Goal: Task Accomplishment & Management: Complete application form

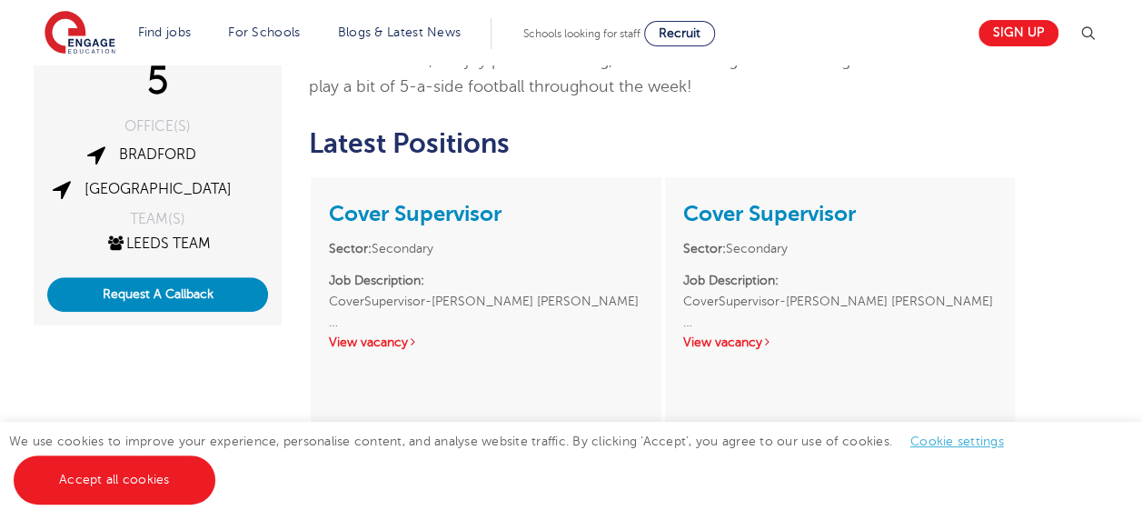
scroll to position [396, 0]
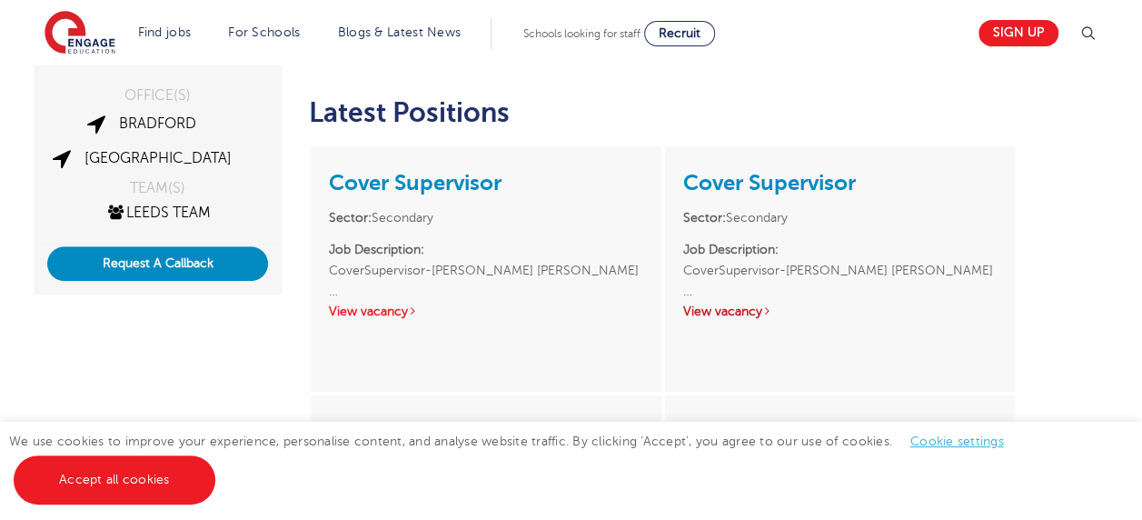
click at [738, 315] on link "View vacancy" at bounding box center [727, 311] width 89 height 14
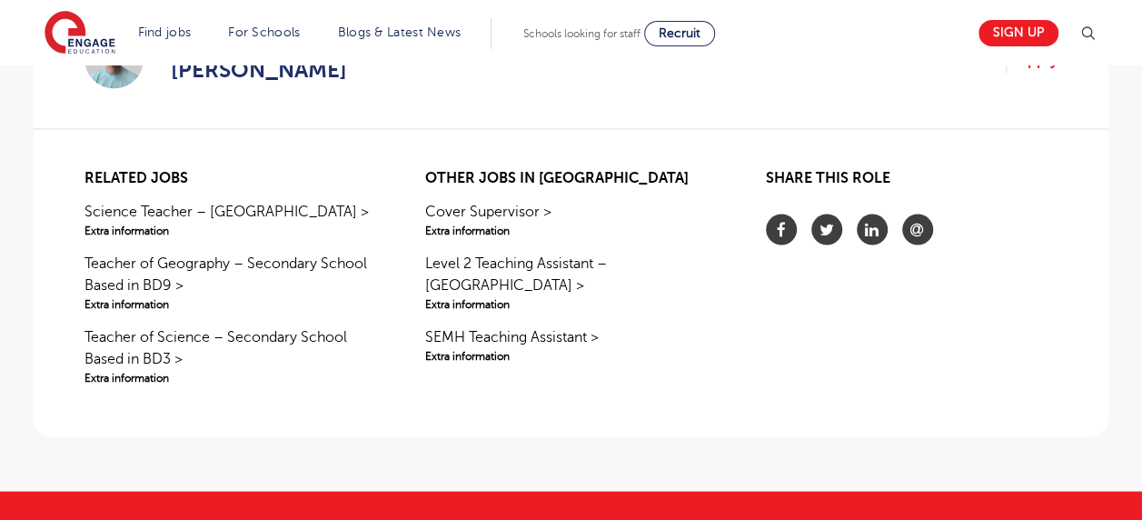
scroll to position [1599, 0]
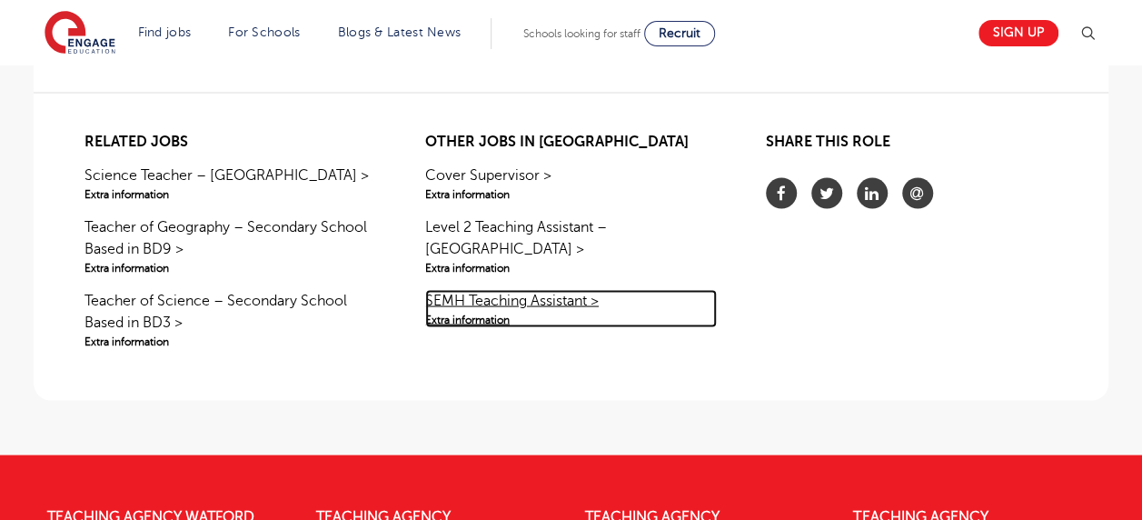
click at [457, 289] on link "SEMH Teaching Assistant > Extra information" at bounding box center [571, 308] width 292 height 38
click at [544, 289] on link "SEMH Teaching Assistant > Extra information" at bounding box center [571, 308] width 292 height 38
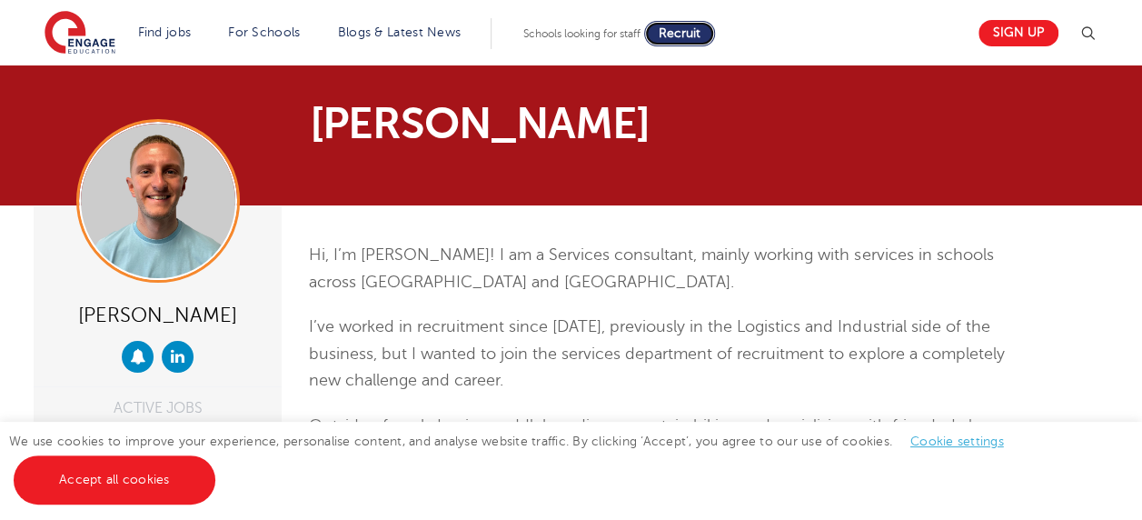
click at [700, 31] on span "Recruit" at bounding box center [680, 33] width 42 height 14
click at [1026, 140] on div "[PERSON_NAME]" at bounding box center [571, 135] width 1102 height 67
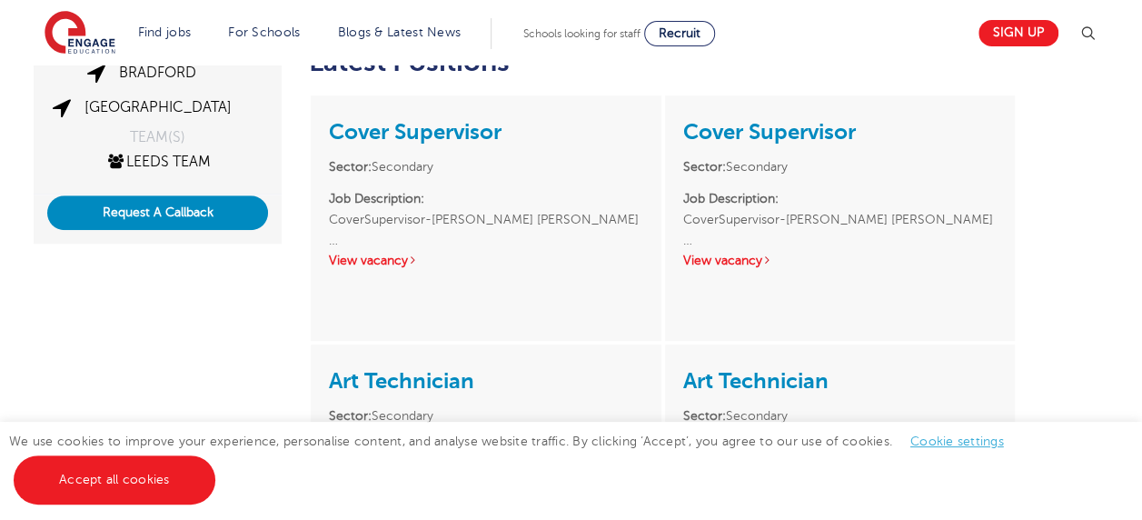
scroll to position [327, 0]
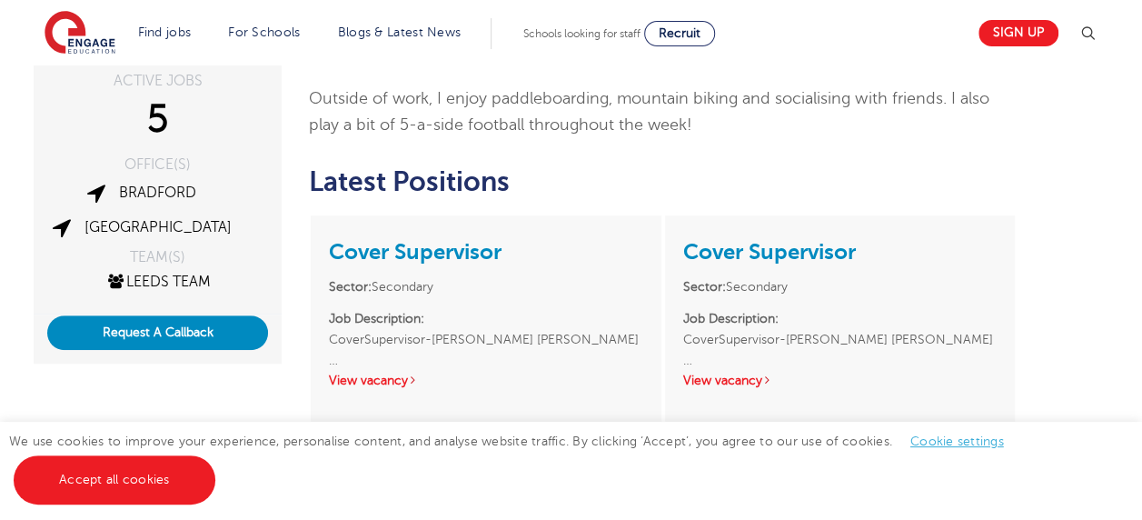
click at [340, 388] on div "Cover Supervisor Sector: Secondary Job Description: CoverSupervisor-Wakefield W…" at bounding box center [486, 312] width 350 height 194
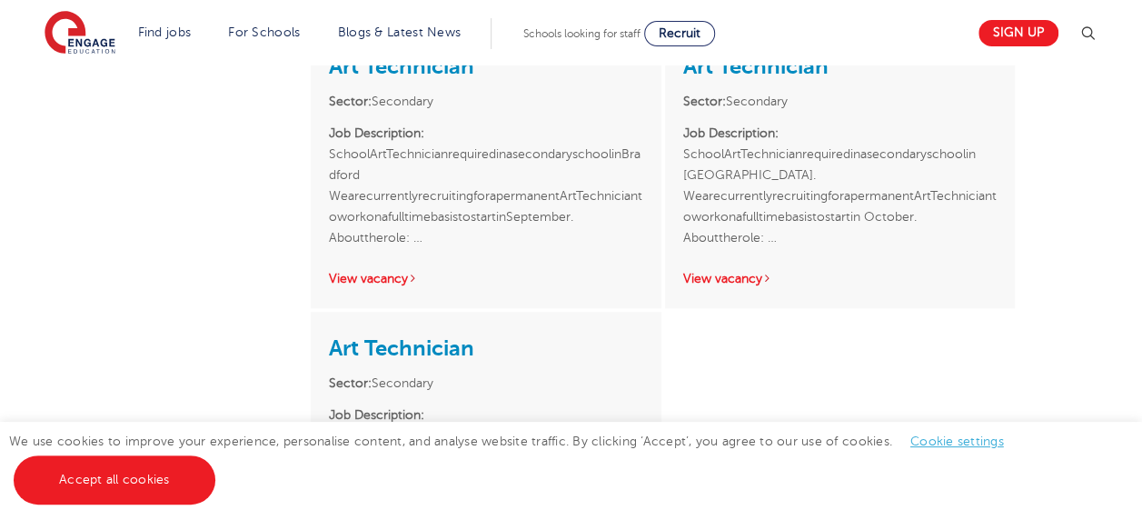
scroll to position [763, 0]
click at [343, 275] on link "View vacancy" at bounding box center [373, 277] width 89 height 14
click at [710, 273] on link "View vacancy" at bounding box center [727, 277] width 89 height 14
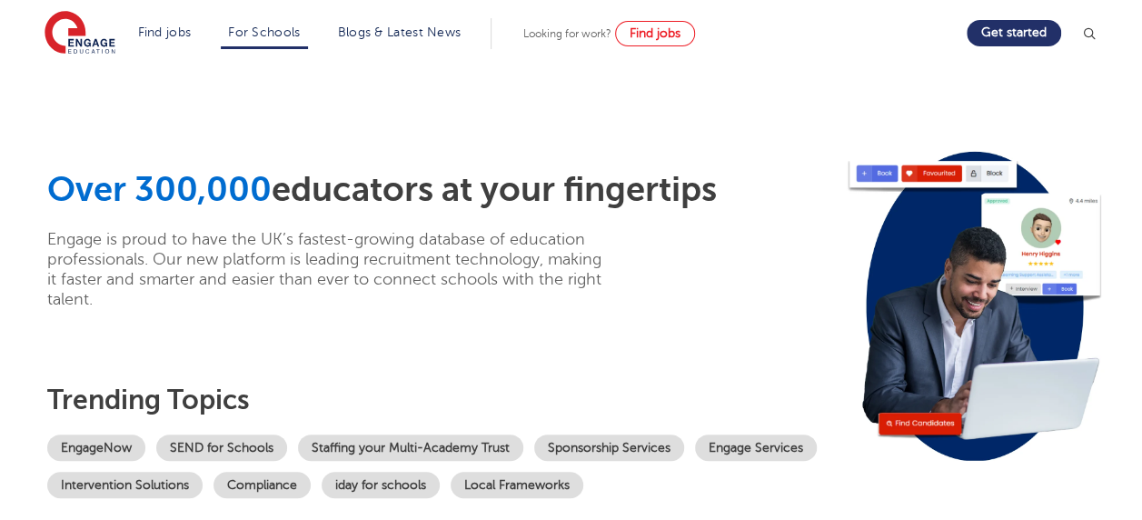
click at [858, 94] on div "Over 300,000 educators at your fingertips Engage is proud to have the UK’s fast…" at bounding box center [571, 331] width 1102 height 532
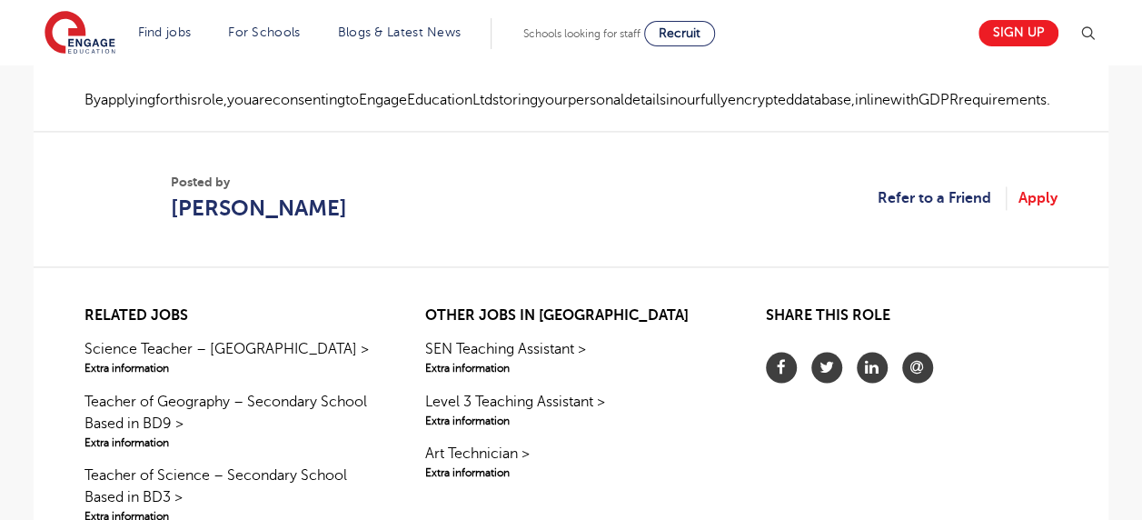
scroll to position [1308, 0]
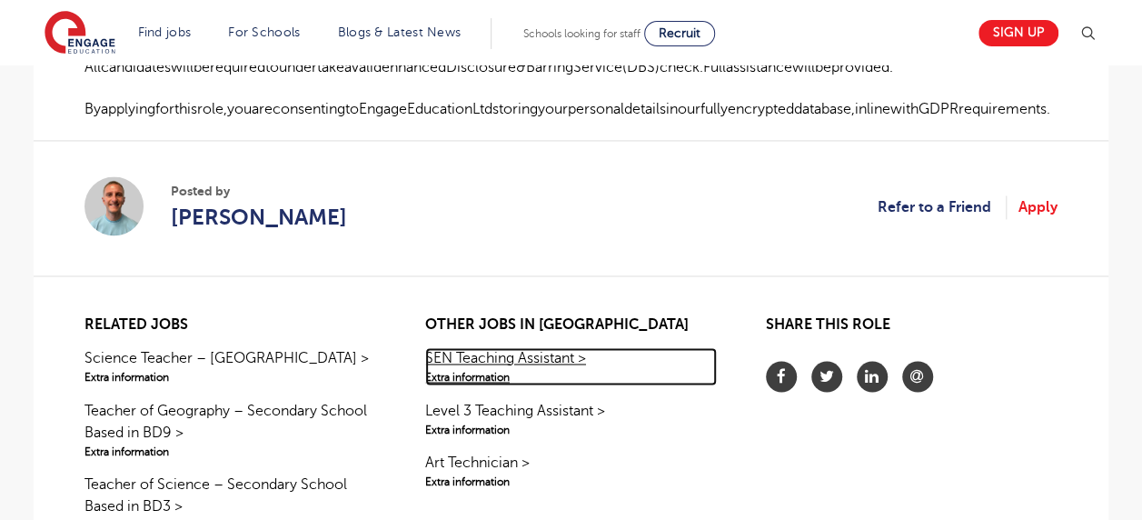
click at [512, 347] on link "SEN Teaching Assistant > Extra information" at bounding box center [571, 366] width 292 height 38
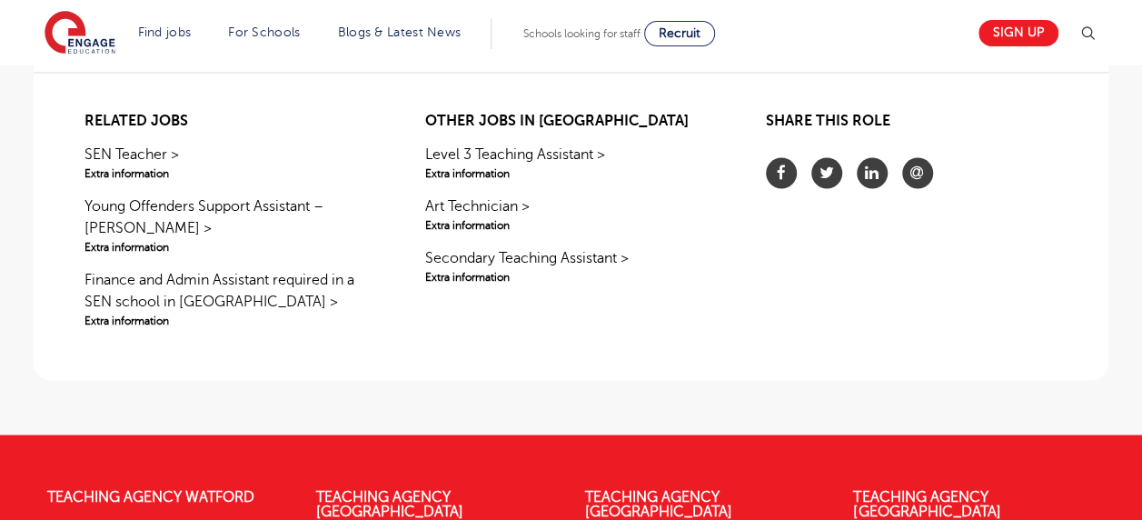
scroll to position [1381, 0]
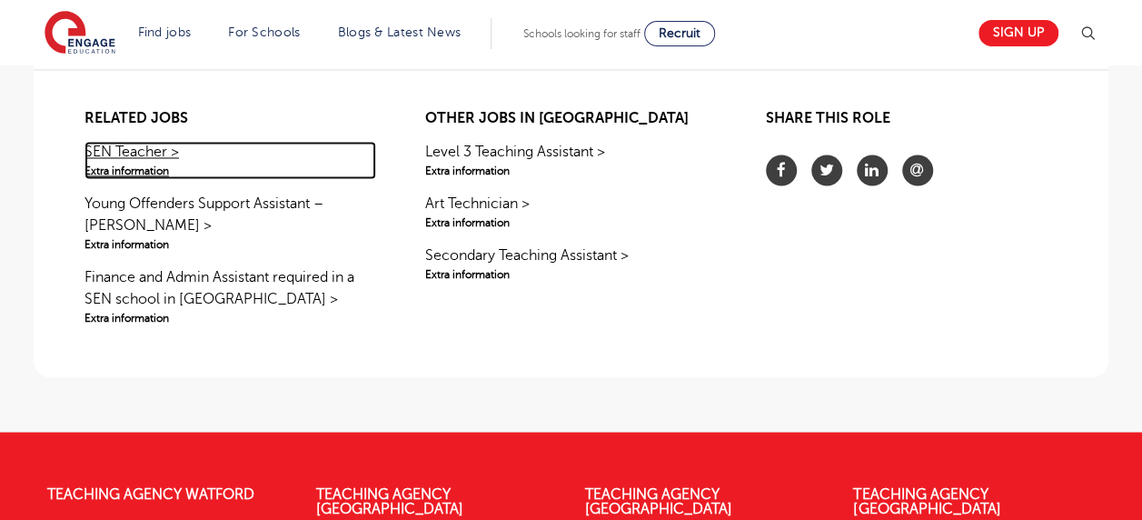
click at [171, 154] on link "SEN Teacher > Extra information" at bounding box center [230, 160] width 292 height 38
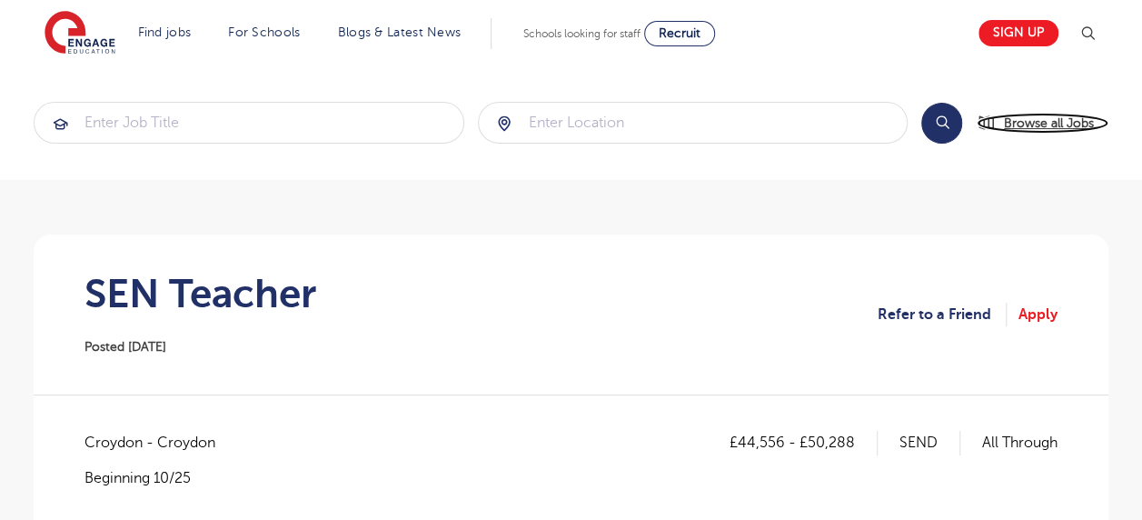
click at [1066, 114] on span "Browse all Jobs" at bounding box center [1049, 123] width 90 height 21
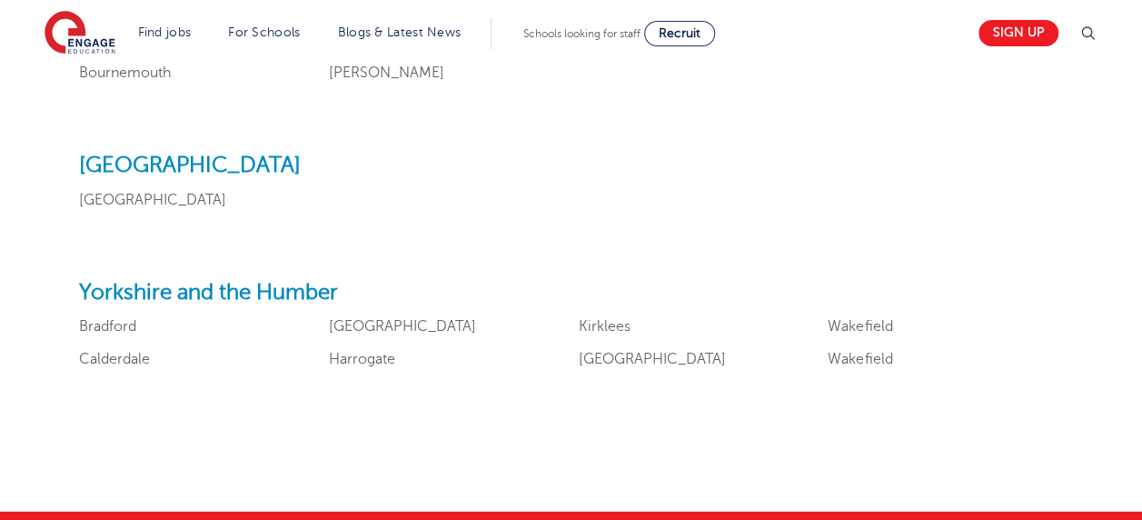
scroll to position [2217, 0]
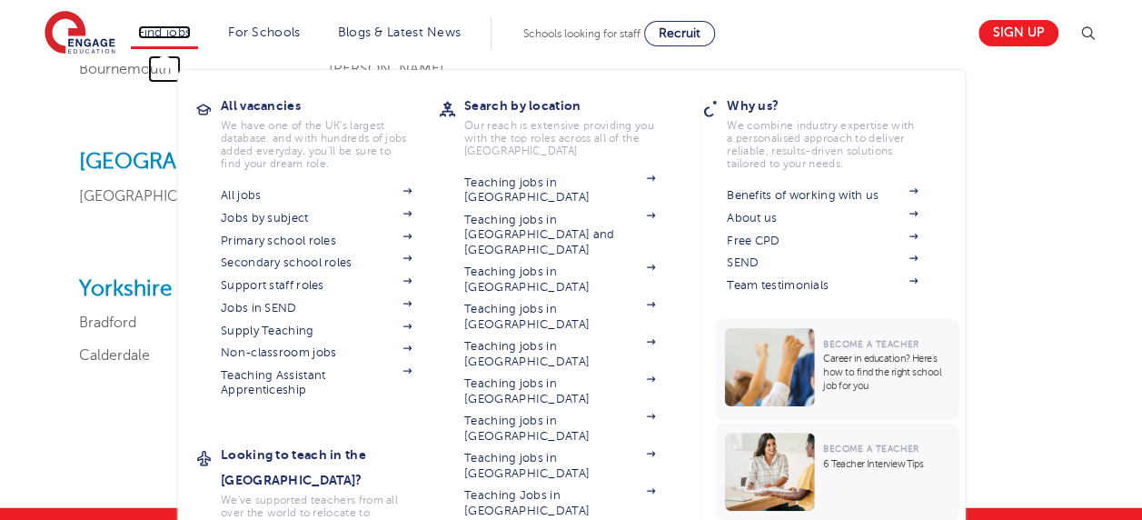
click at [184, 32] on link "Find jobs" at bounding box center [165, 32] width 54 height 14
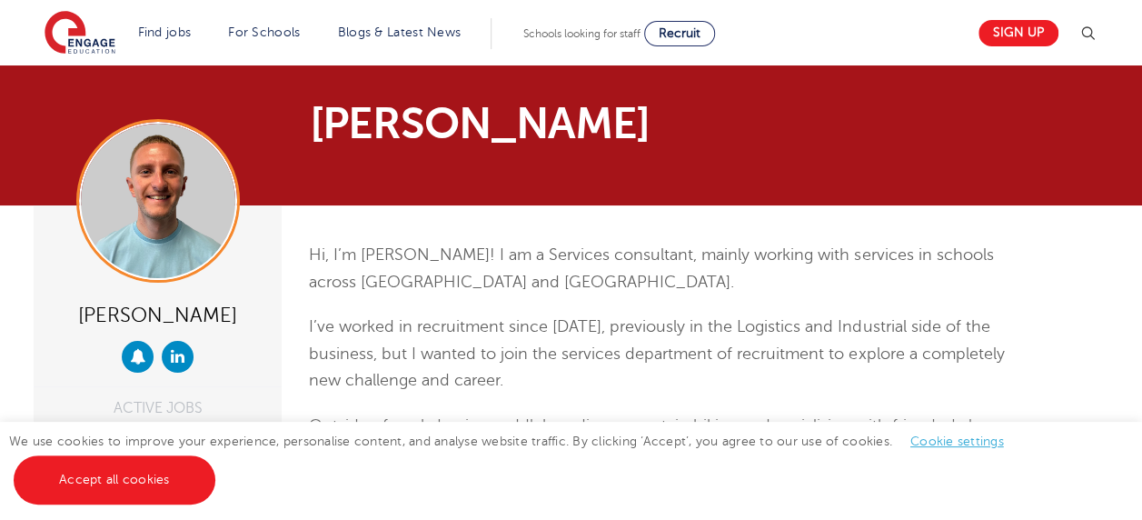
click at [667, 293] on p "Hi, I’m [PERSON_NAME]! I am a Services consultant, mainly working with services…" at bounding box center [663, 269] width 708 height 54
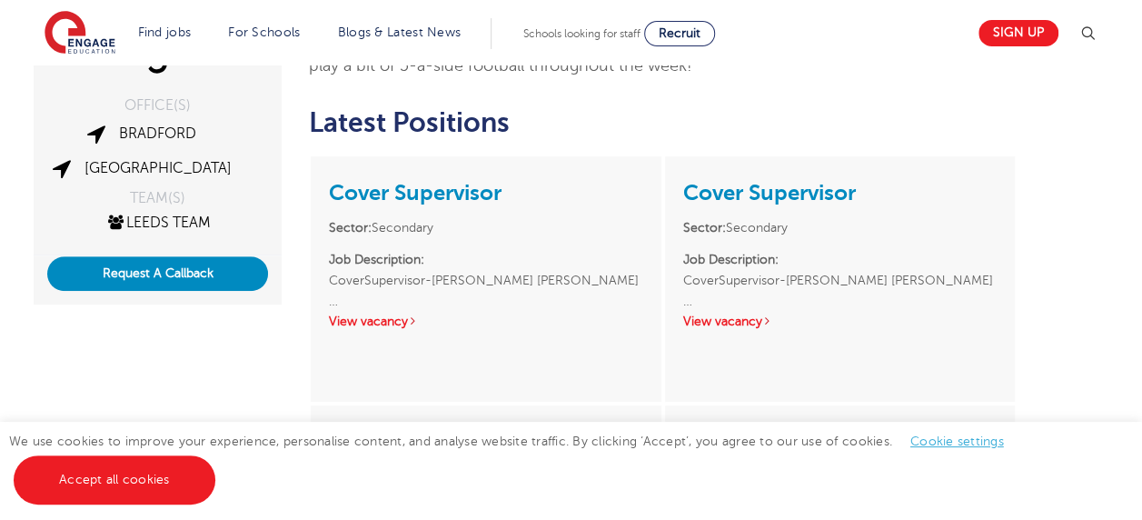
scroll to position [214, 0]
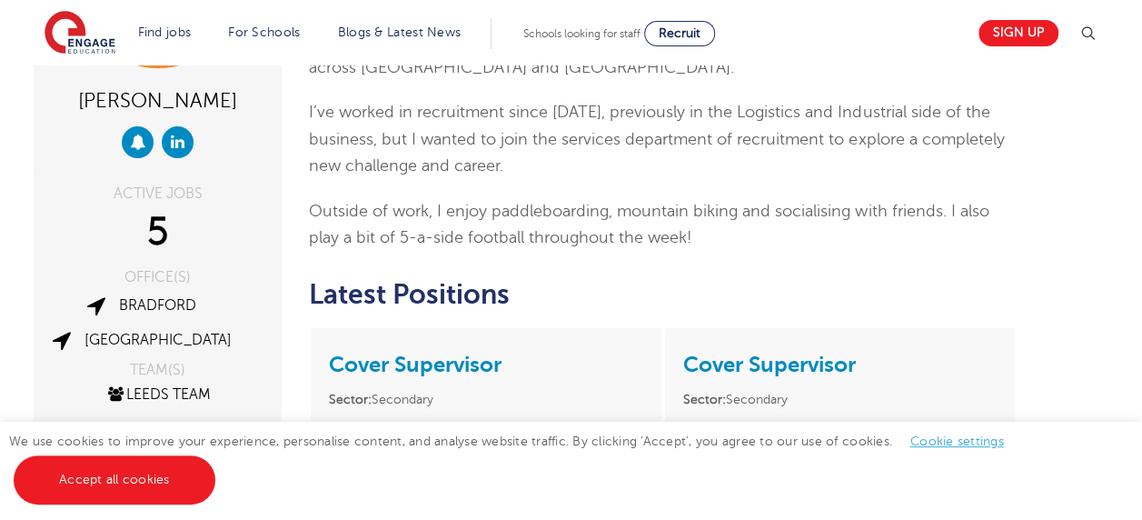
click at [594, 200] on p "Outside of work, I enjoy paddleboarding, mountain biking and socialising with f…" at bounding box center [663, 225] width 708 height 54
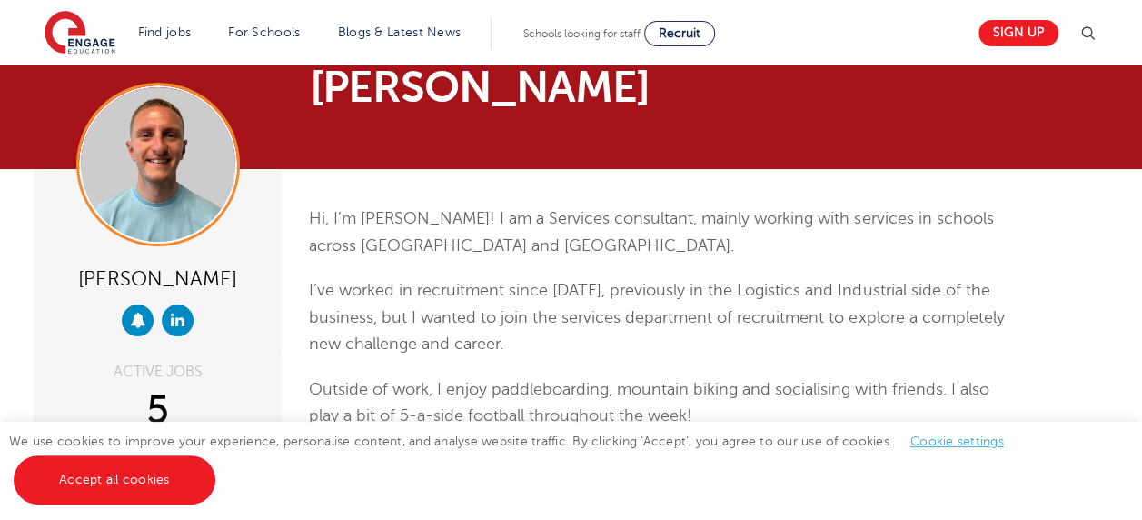
scroll to position [0, 0]
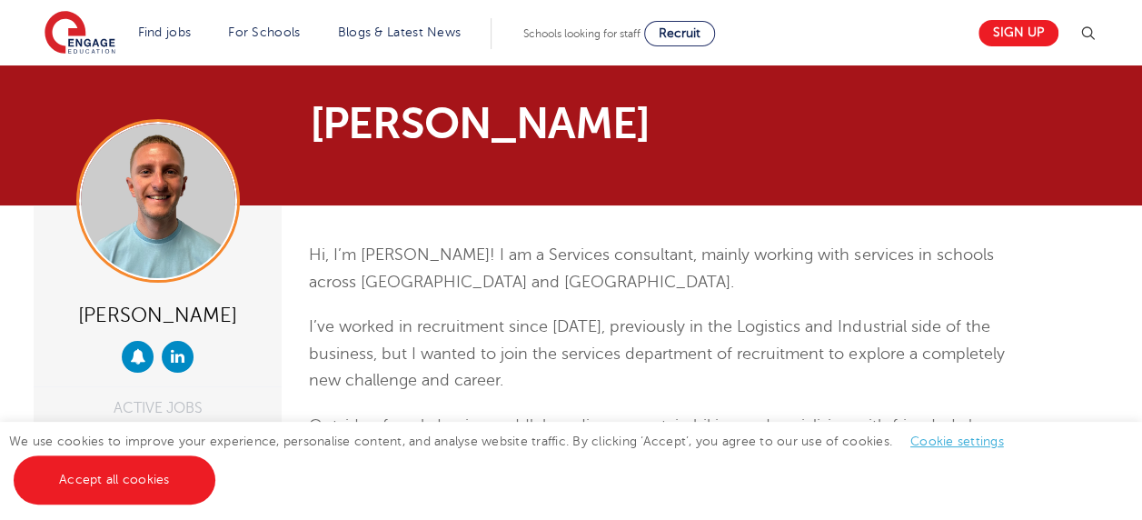
click at [885, 265] on p "Hi, I’m [PERSON_NAME]! I am a Services consultant, mainly working with services…" at bounding box center [663, 269] width 708 height 54
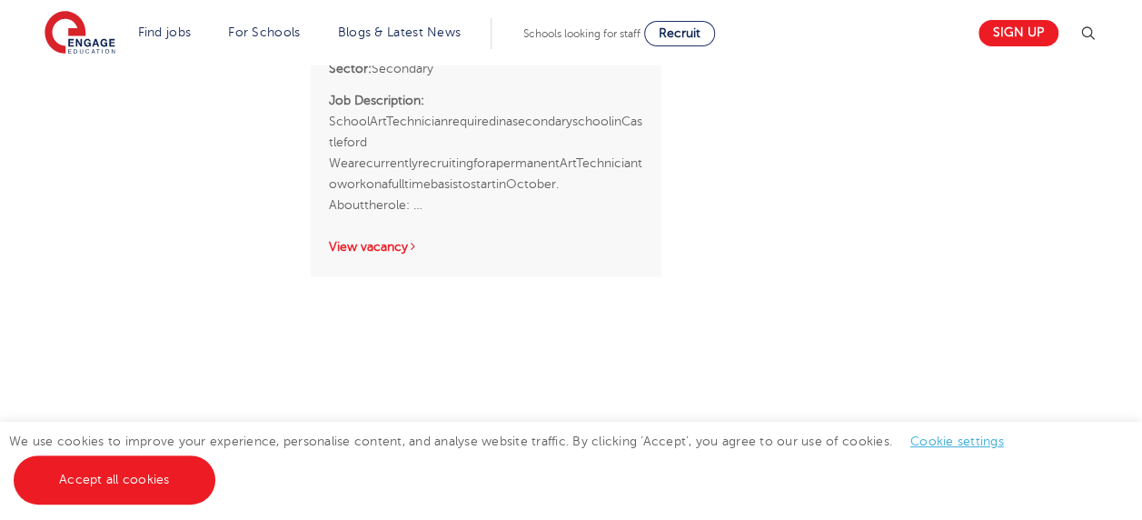
scroll to position [1163, 0]
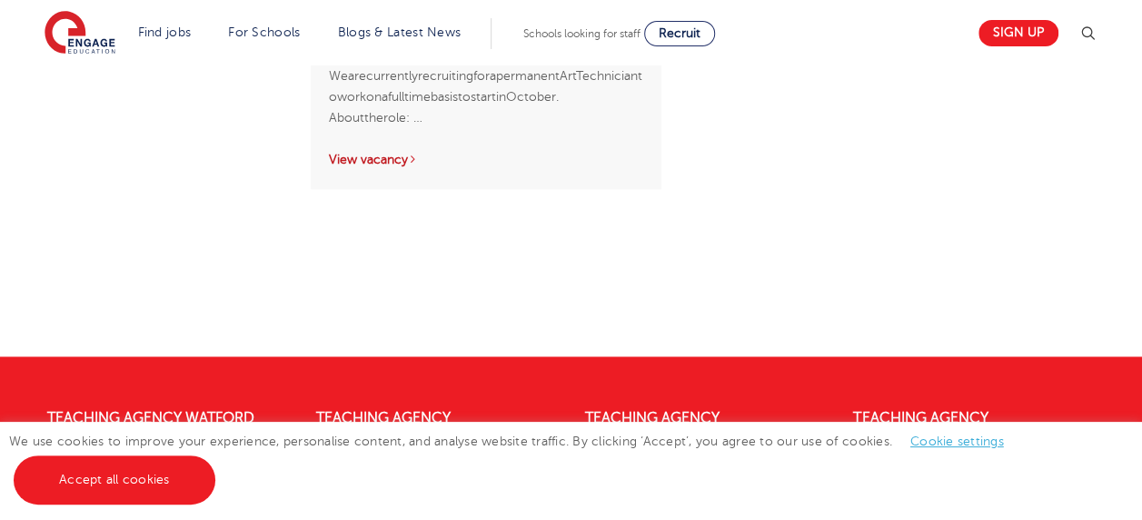
click at [367, 153] on link "View vacancy" at bounding box center [373, 160] width 89 height 14
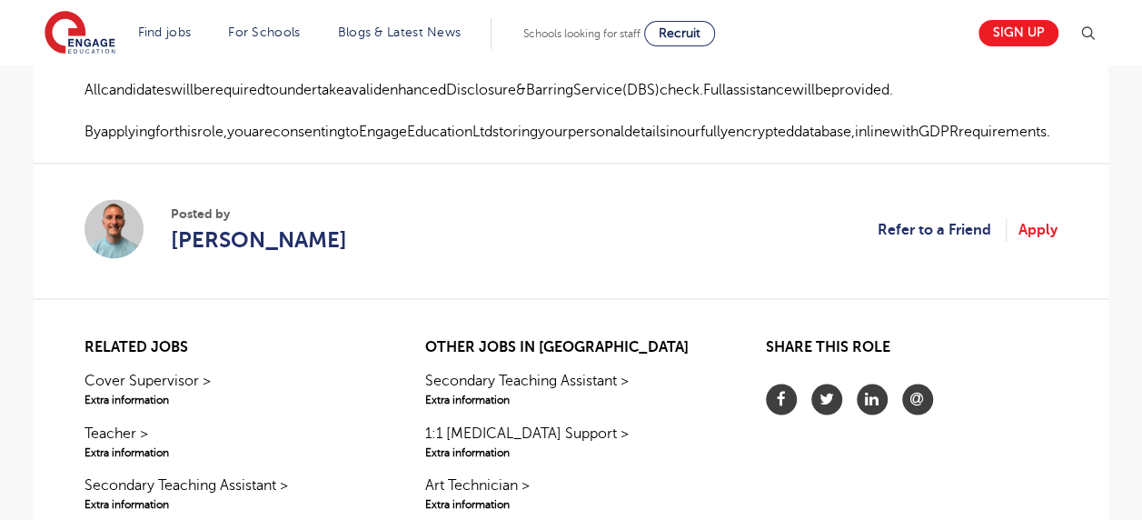
scroll to position [1454, 0]
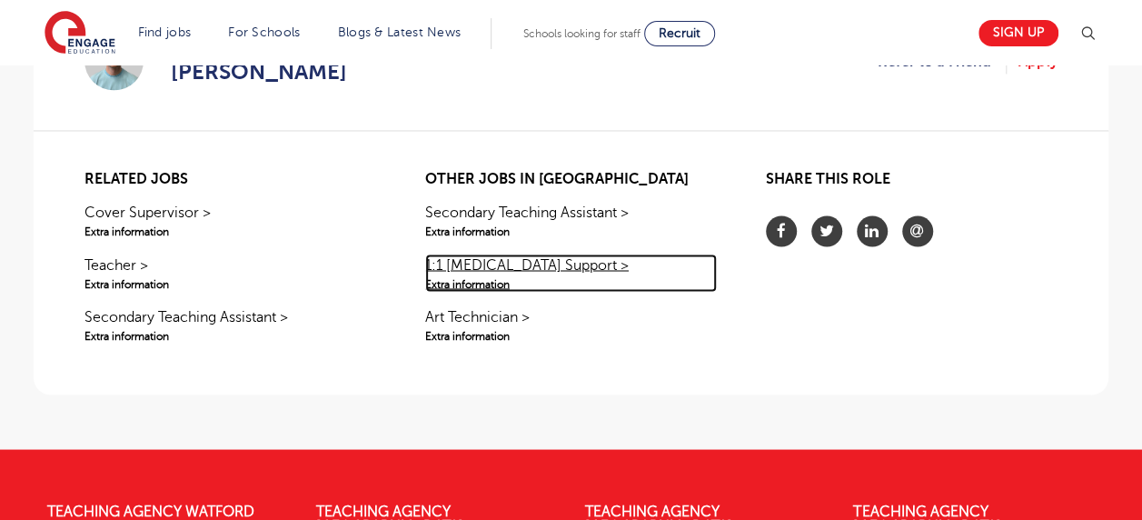
click at [469, 253] on link "1:1 Autism Support > Extra information" at bounding box center [571, 272] width 292 height 38
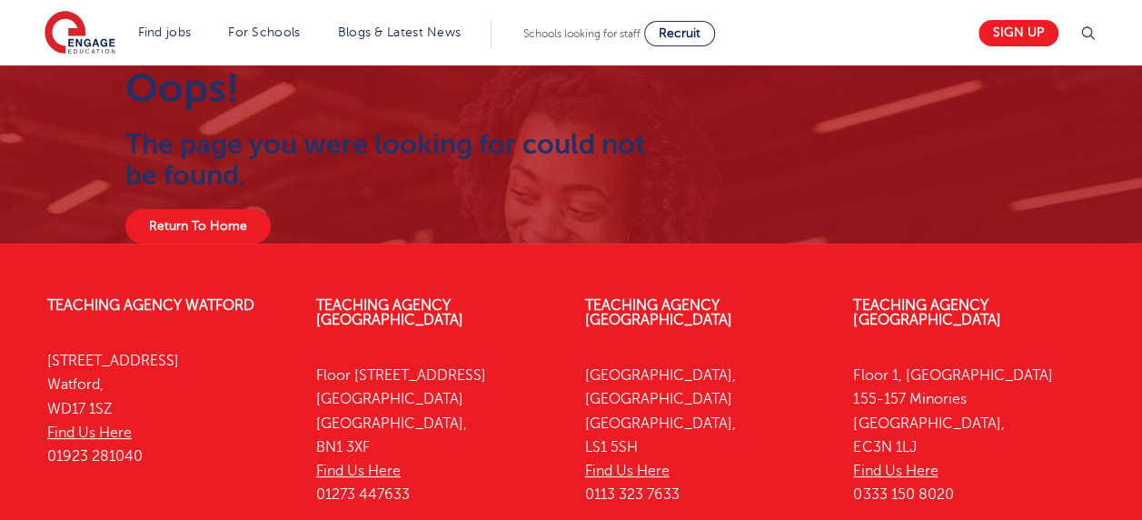
click at [451, 153] on h2 "The page you were looking for could not be found." at bounding box center [387, 160] width 524 height 62
click at [301, 145] on h2 "The page you were looking for could not be found." at bounding box center [387, 160] width 524 height 62
click at [198, 113] on div "Oops! The page you were looking for could not be found. Return To Home" at bounding box center [387, 154] width 551 height 178
click at [200, 231] on link "Return To Home" at bounding box center [197, 226] width 145 height 35
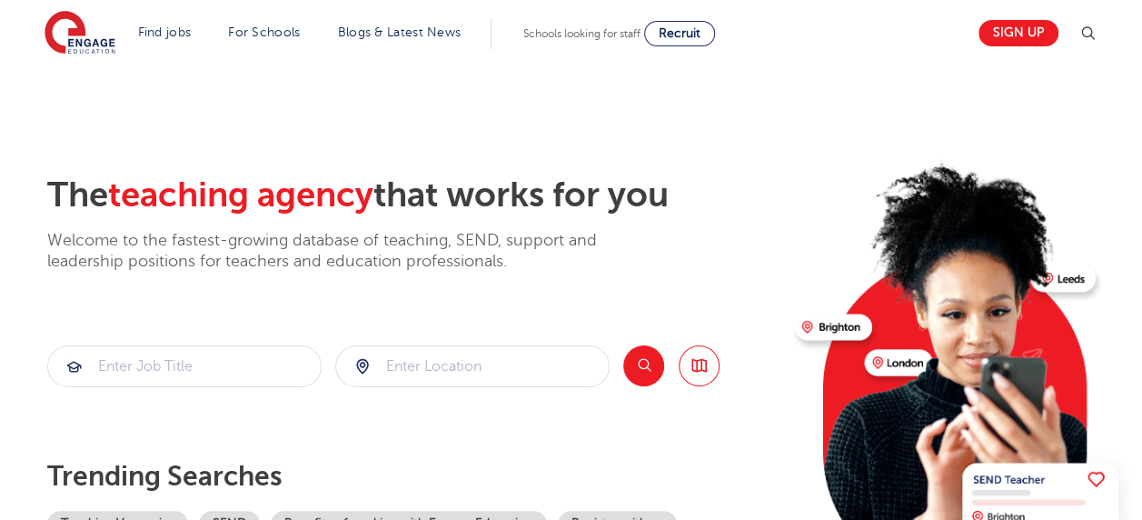
click at [545, 319] on div "The teaching agency that works for you Welcome to the fastest-growing database …" at bounding box center [413, 394] width 733 height 441
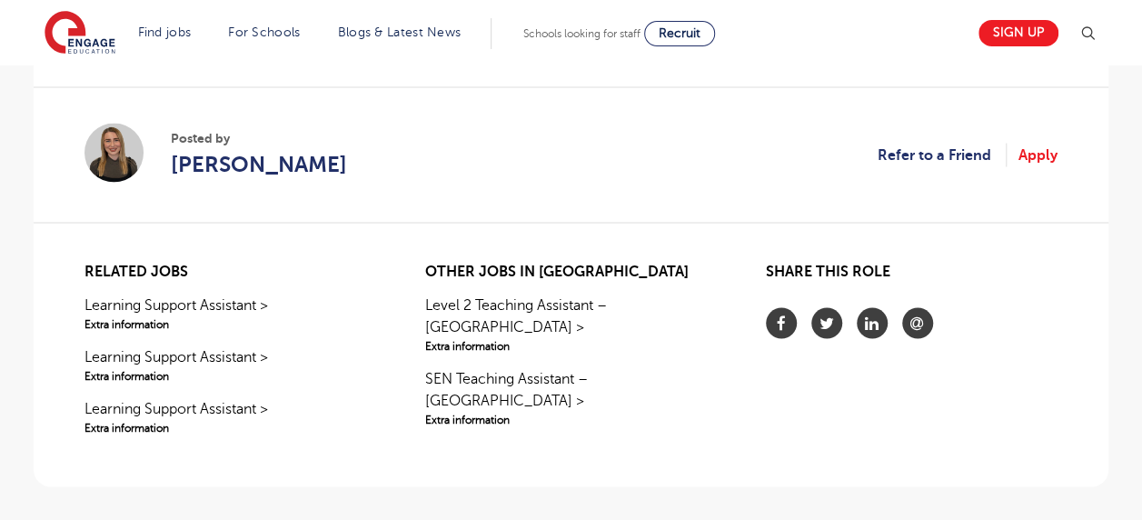
scroll to position [1599, 0]
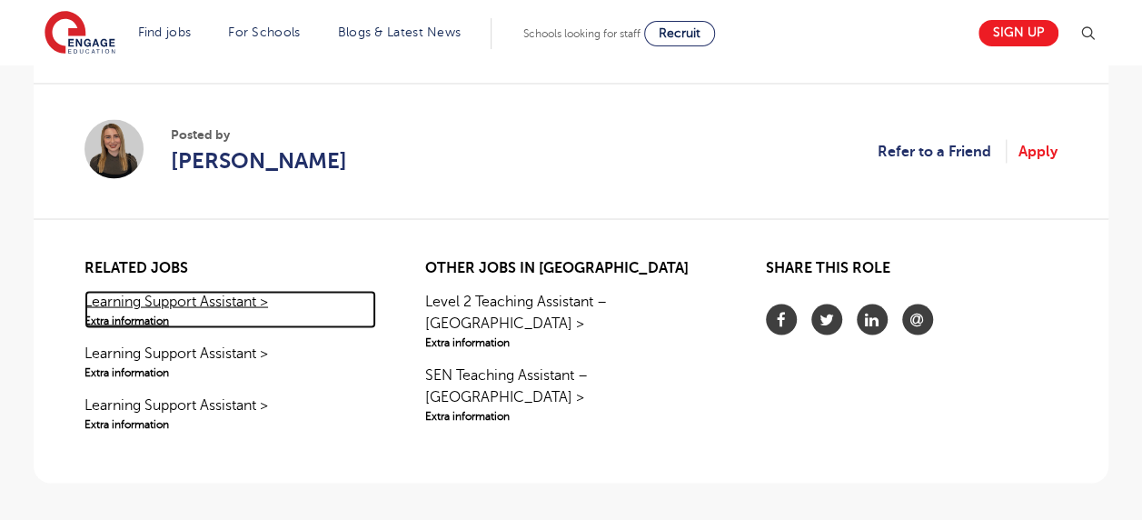
click at [147, 294] on link "Learning Support Assistant > Extra information" at bounding box center [230, 309] width 292 height 38
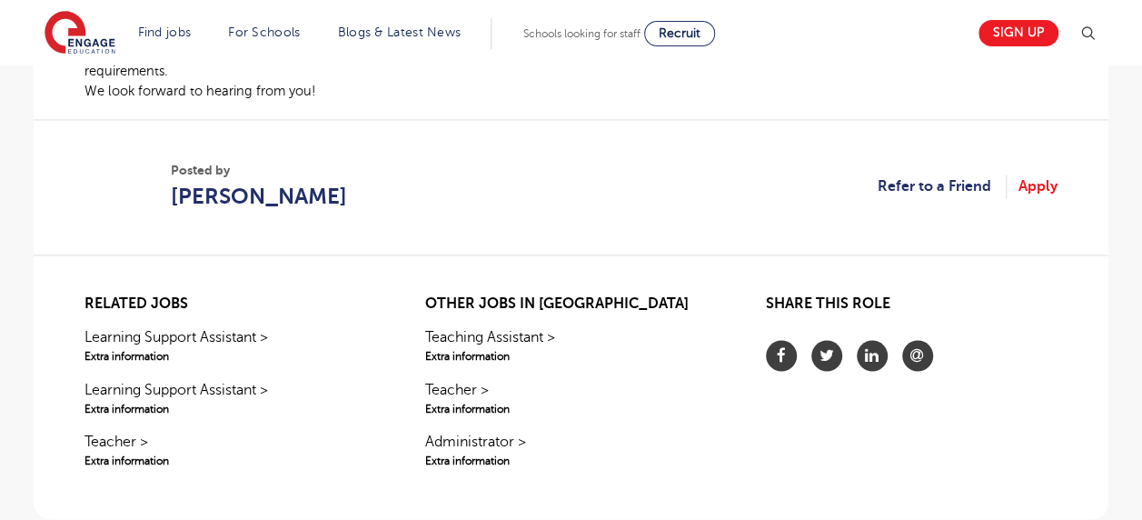
scroll to position [1381, 0]
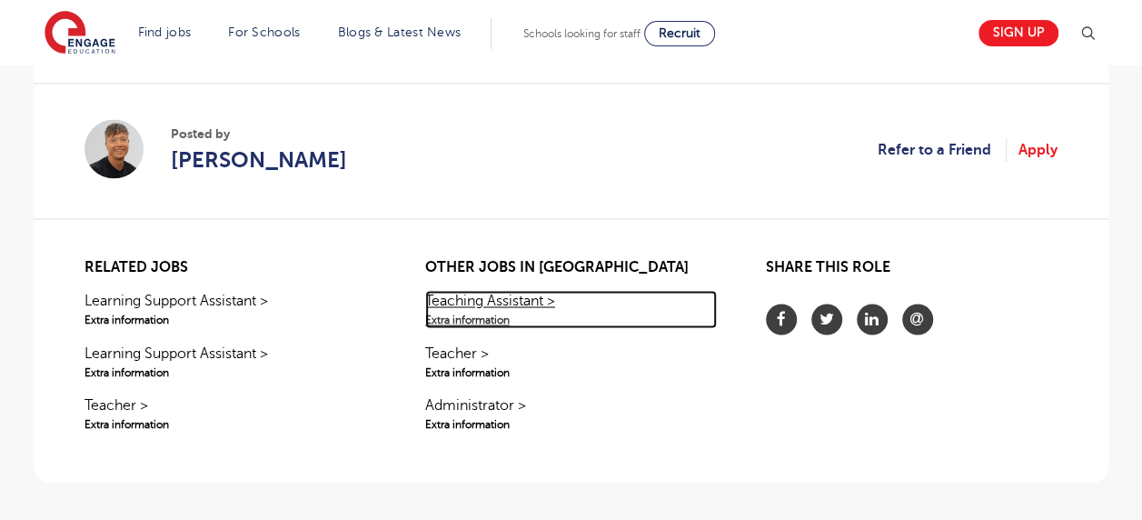
click at [468, 319] on span "Extra information" at bounding box center [571, 320] width 292 height 16
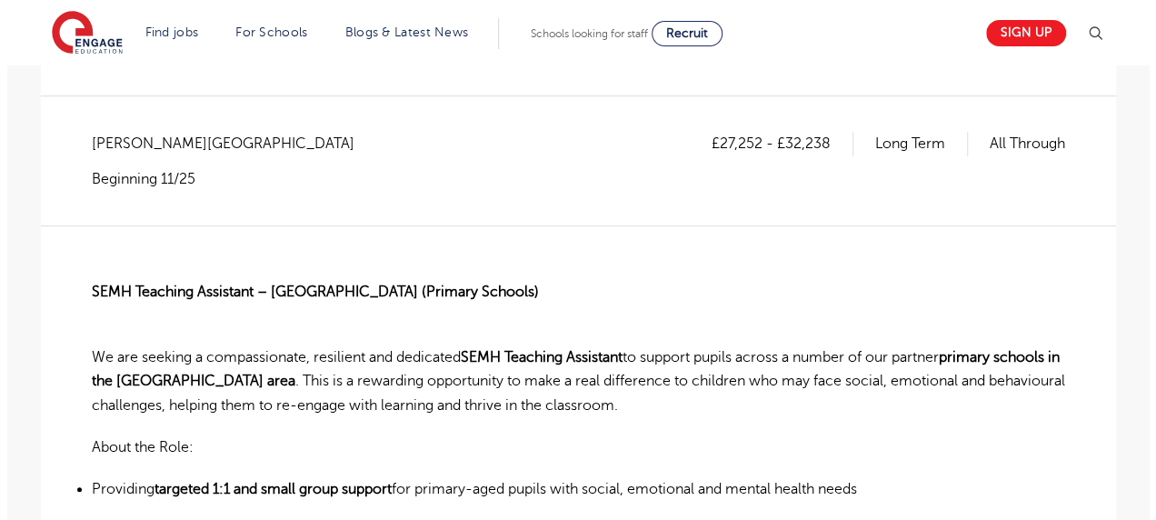
scroll to position [218, 0]
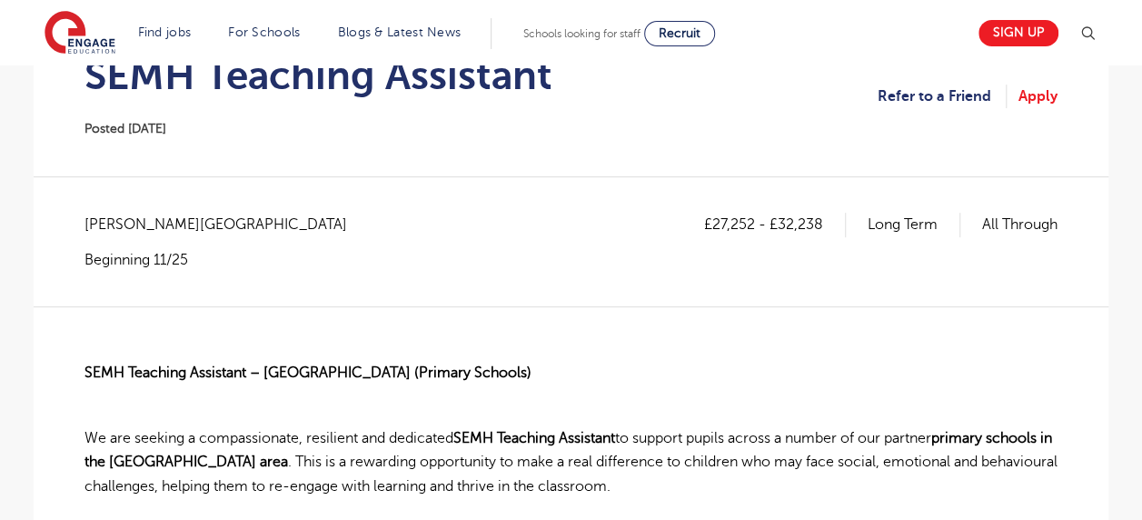
click at [1096, 37] on img at bounding box center [1088, 34] width 22 height 22
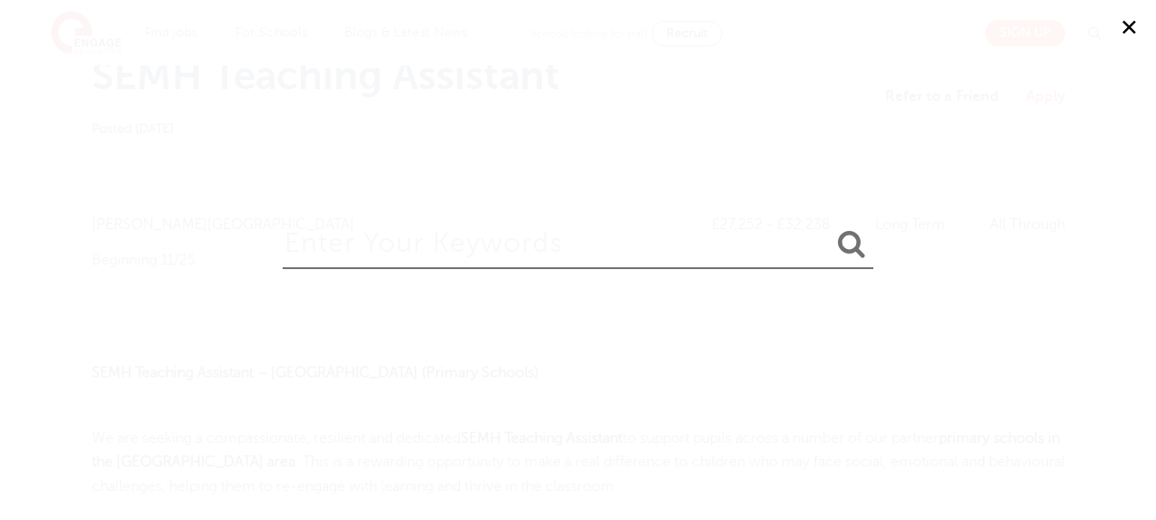
click at [509, 241] on input "search" at bounding box center [578, 239] width 591 height 59
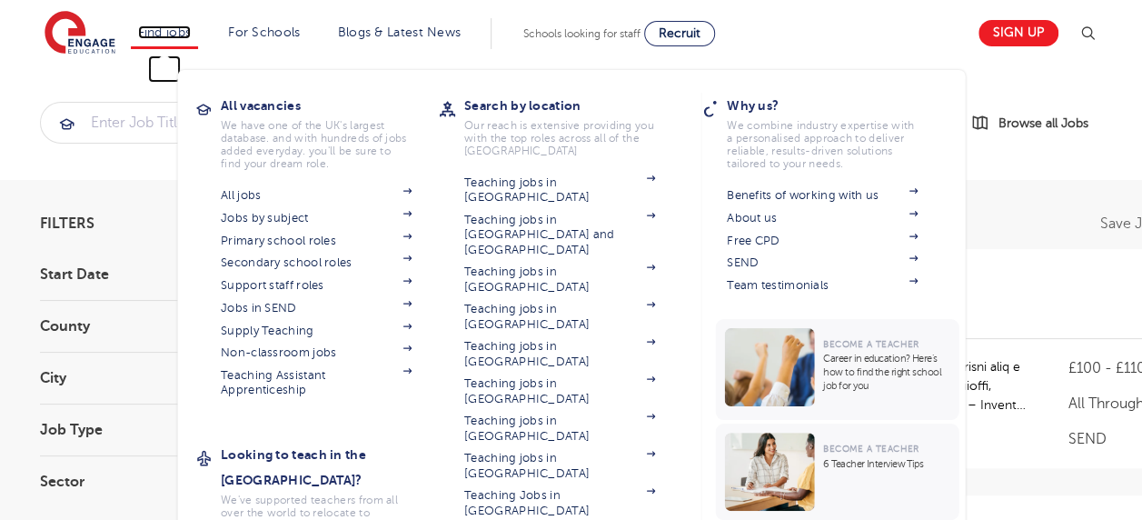
click at [179, 36] on link "Find jobs" at bounding box center [165, 32] width 54 height 14
click at [165, 34] on link "Find jobs" at bounding box center [165, 32] width 54 height 14
click at [163, 34] on link "Find jobs" at bounding box center [165, 32] width 54 height 14
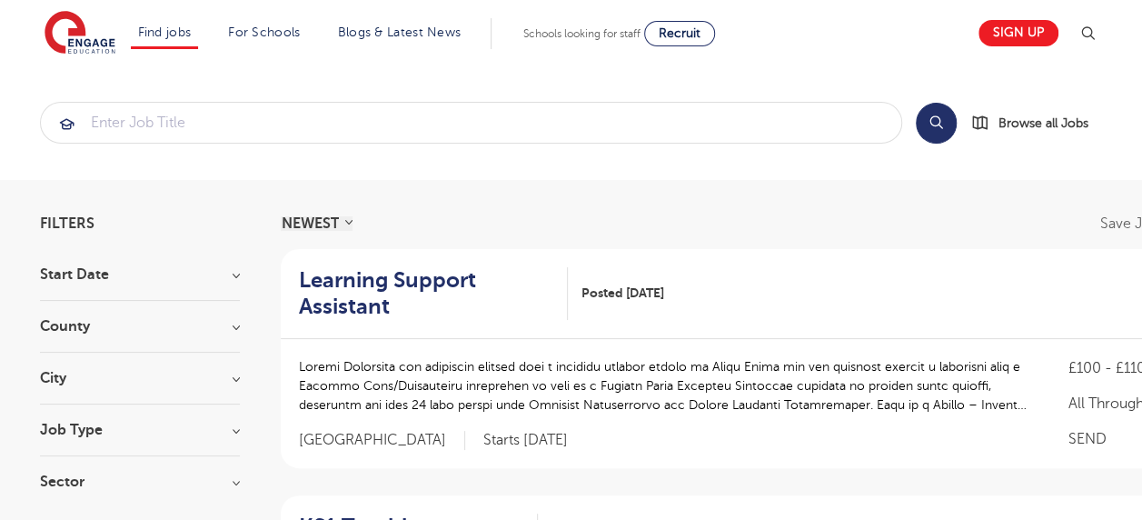
click at [349, 218] on select "NEWEST OLDEST" at bounding box center [317, 223] width 72 height 15
select select "vacancy_date_asc"
click at [281, 216] on select "NEWEST OLDEST" at bounding box center [317, 223] width 72 height 15
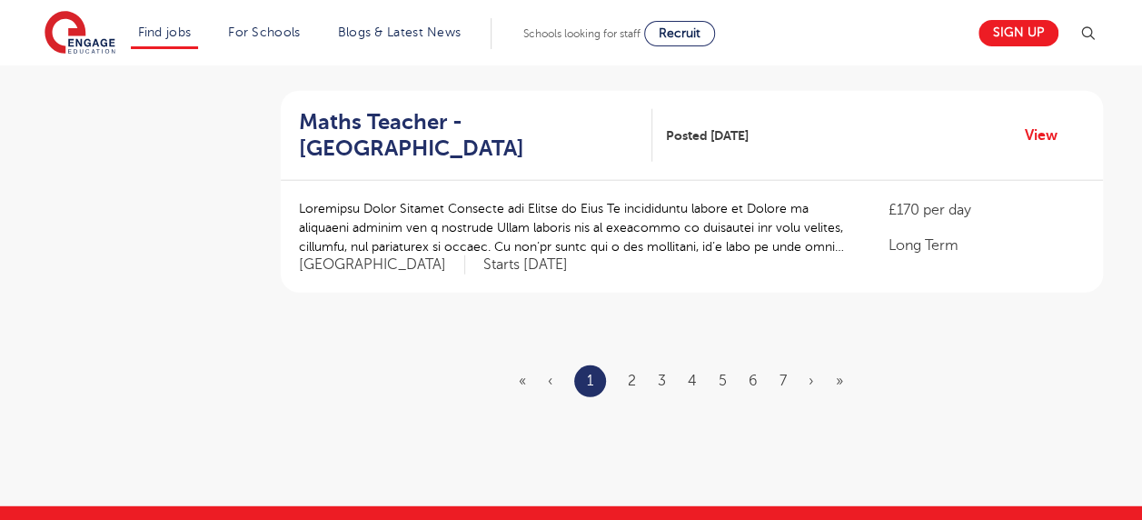
scroll to position [2166, 0]
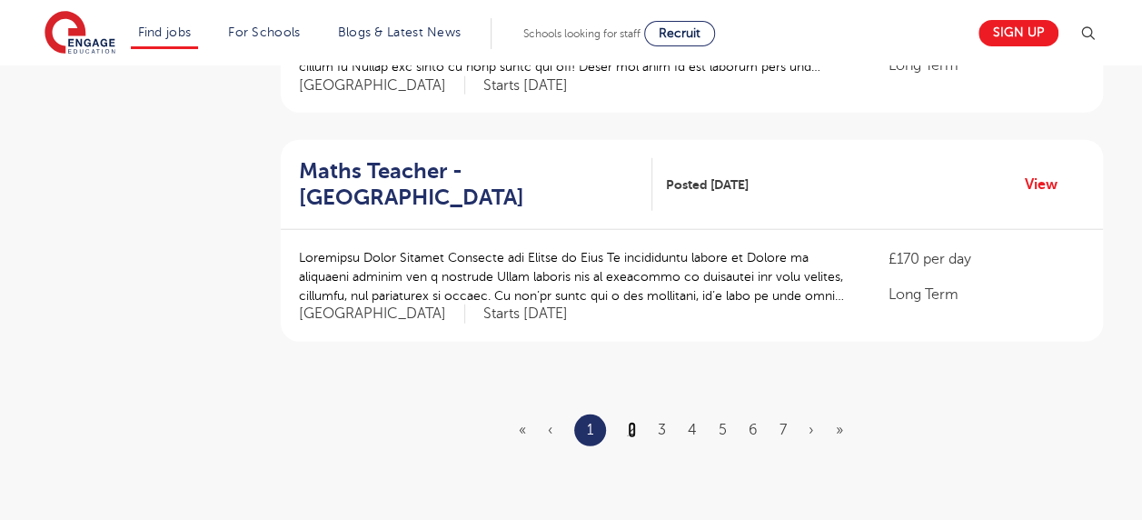
click at [635, 422] on link "2" at bounding box center [632, 430] width 8 height 16
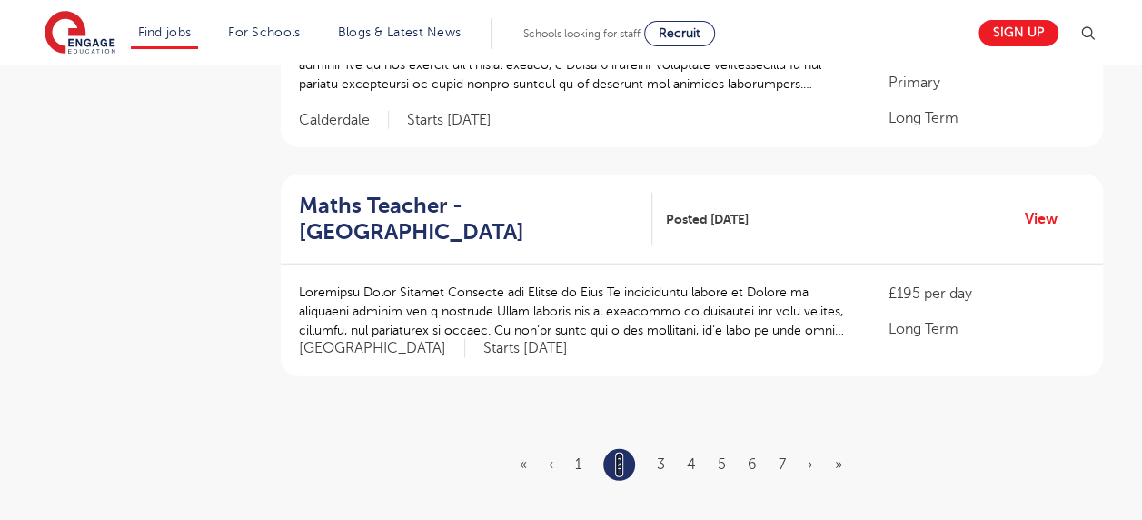
scroll to position [0, 0]
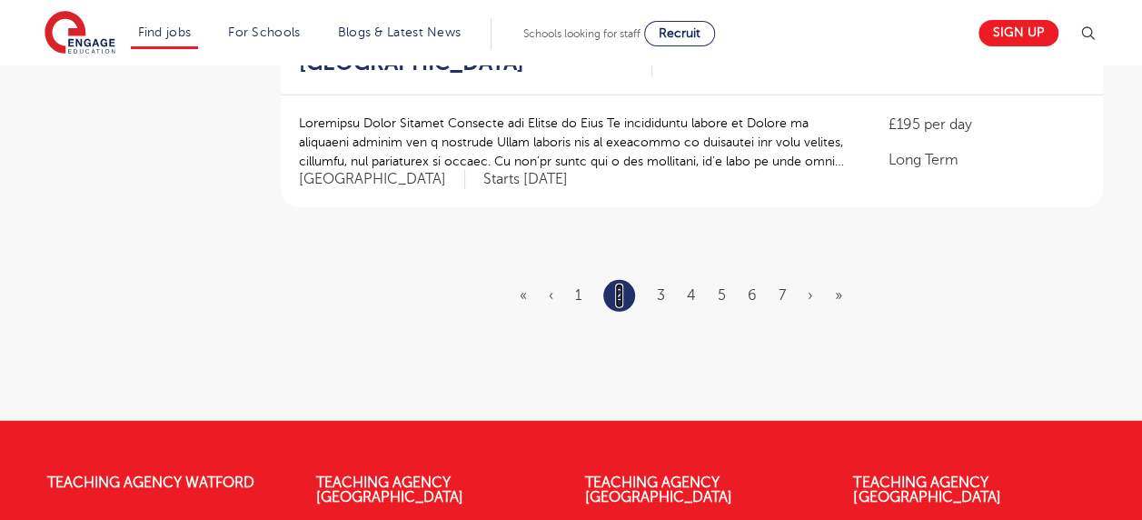
scroll to position [2384, 0]
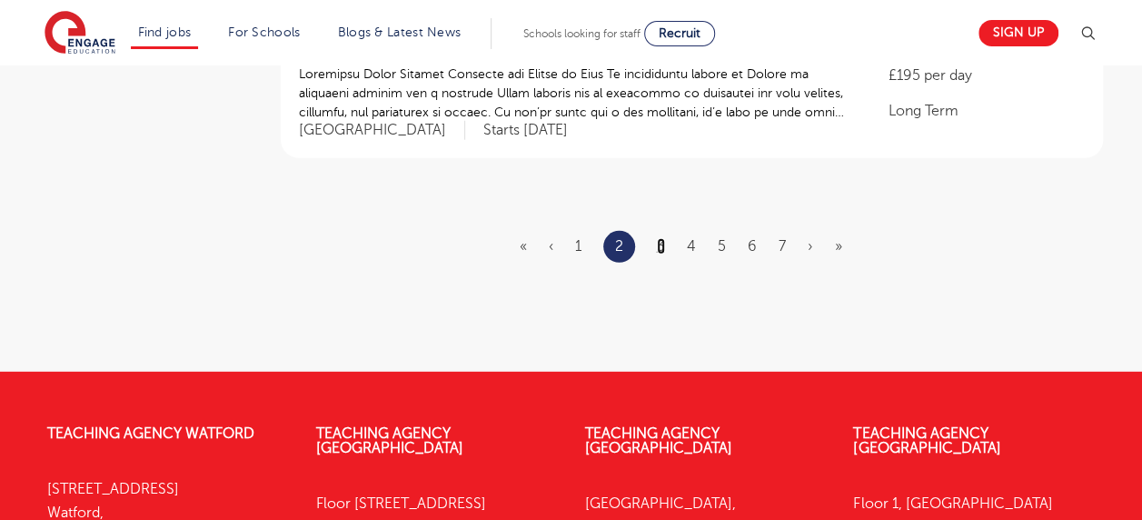
click at [661, 238] on link "3" at bounding box center [661, 246] width 8 height 16
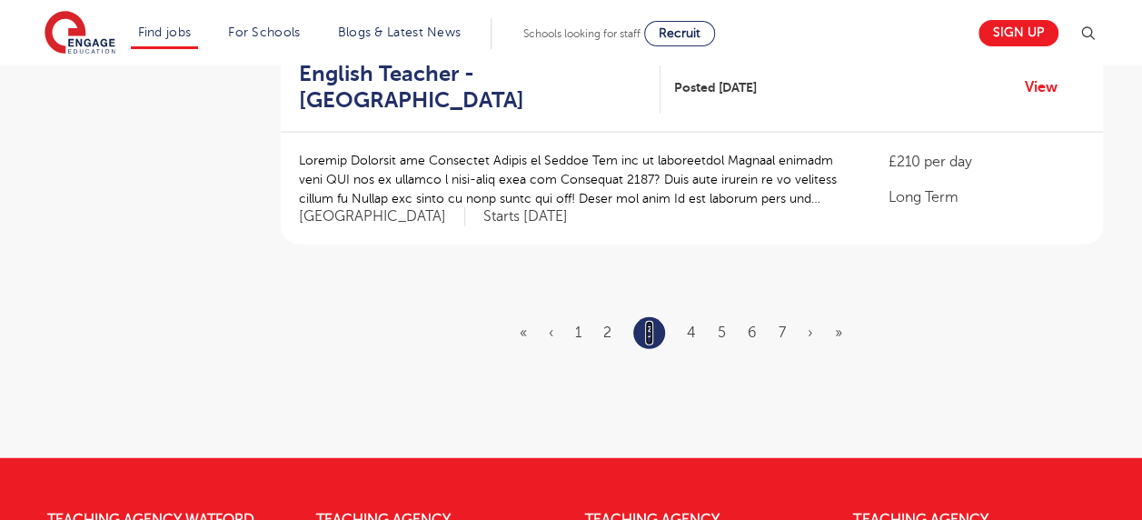
scroll to position [2275, 0]
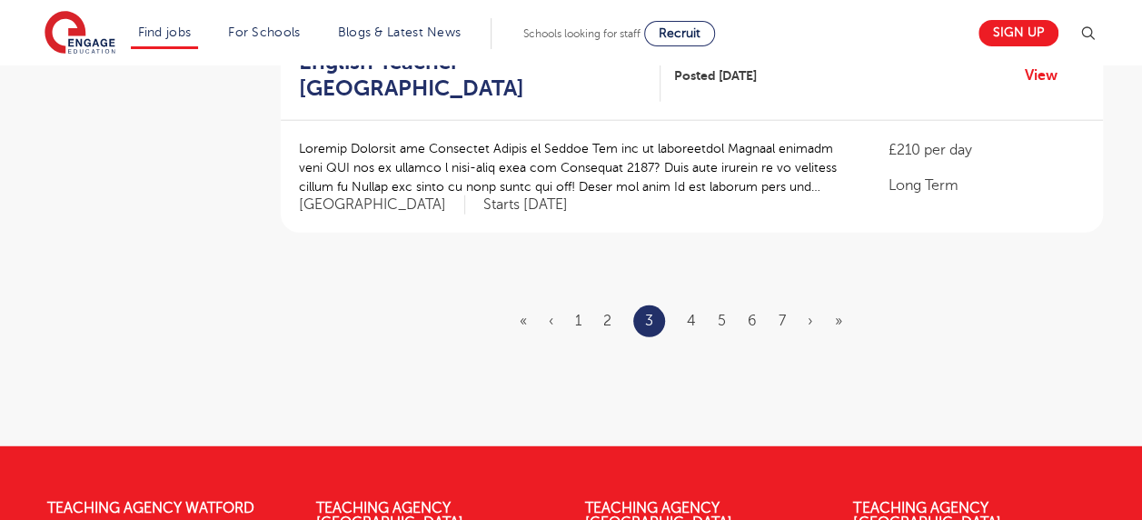
click at [686, 305] on ul "« ‹ 1 2 3 4 5 6 7 › »" at bounding box center [692, 321] width 344 height 32
click at [690, 313] on link "4" at bounding box center [691, 321] width 9 height 16
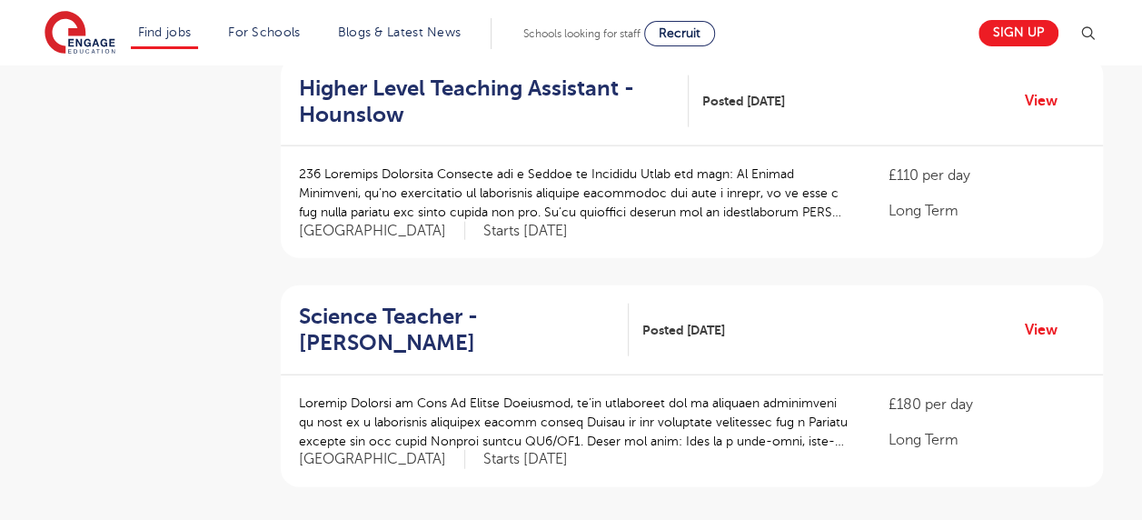
scroll to position [2057, 0]
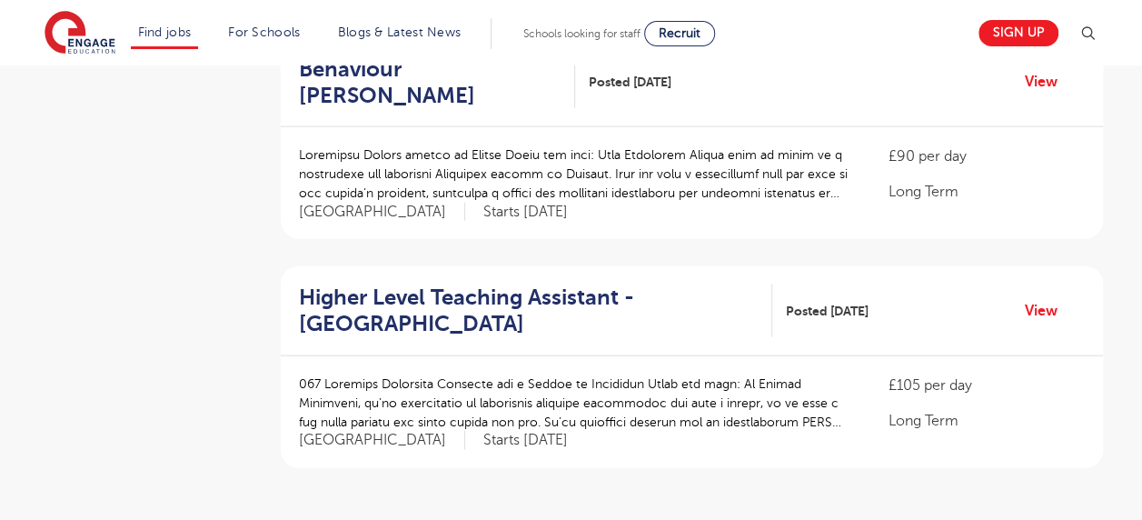
scroll to position [0, 0]
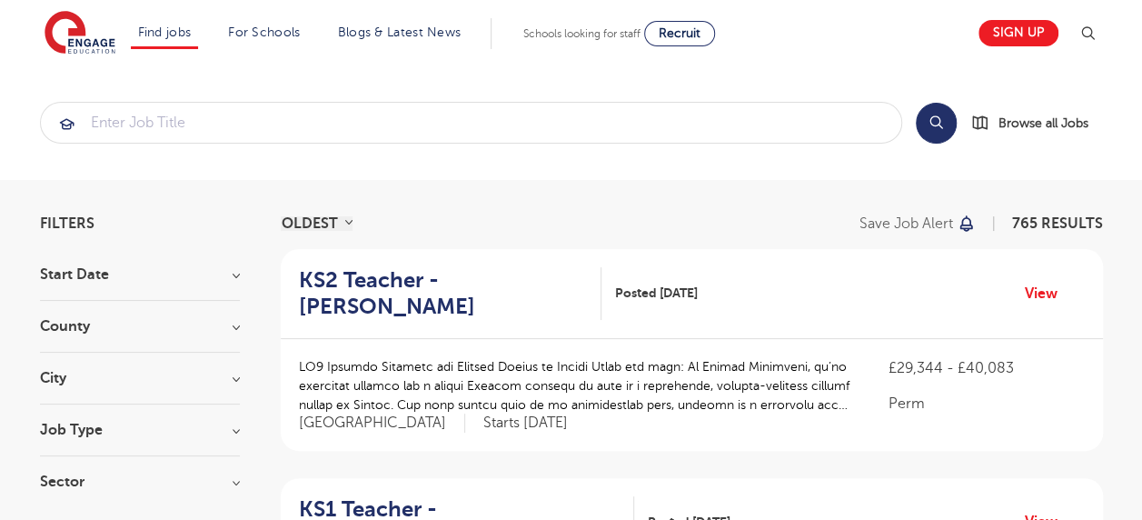
click at [720, 478] on div "KS1 Teacher - Elmbridge Posted 06/09/25 View" at bounding box center [692, 523] width 822 height 90
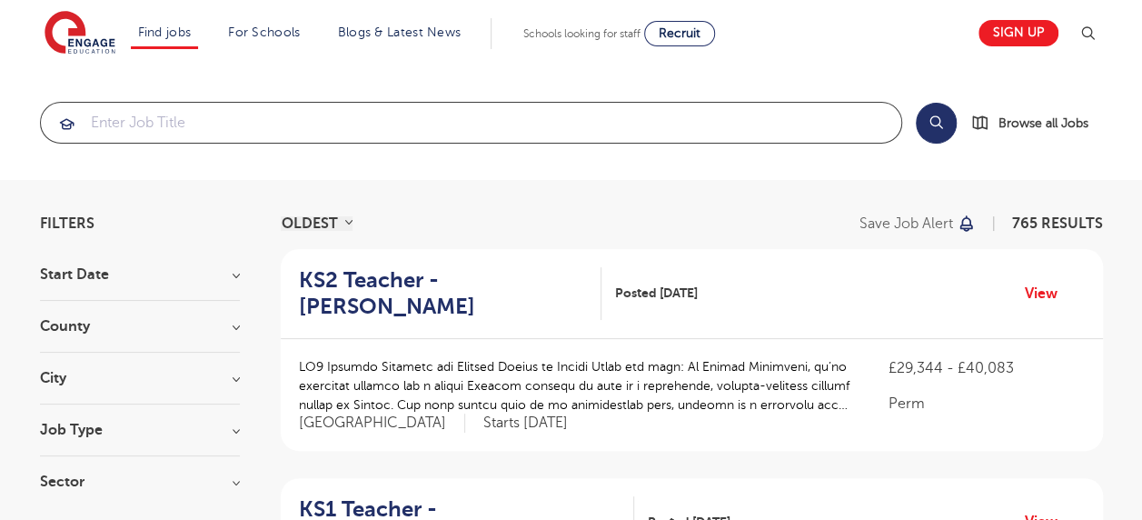
click at [150, 115] on input "search" at bounding box center [471, 123] width 860 height 40
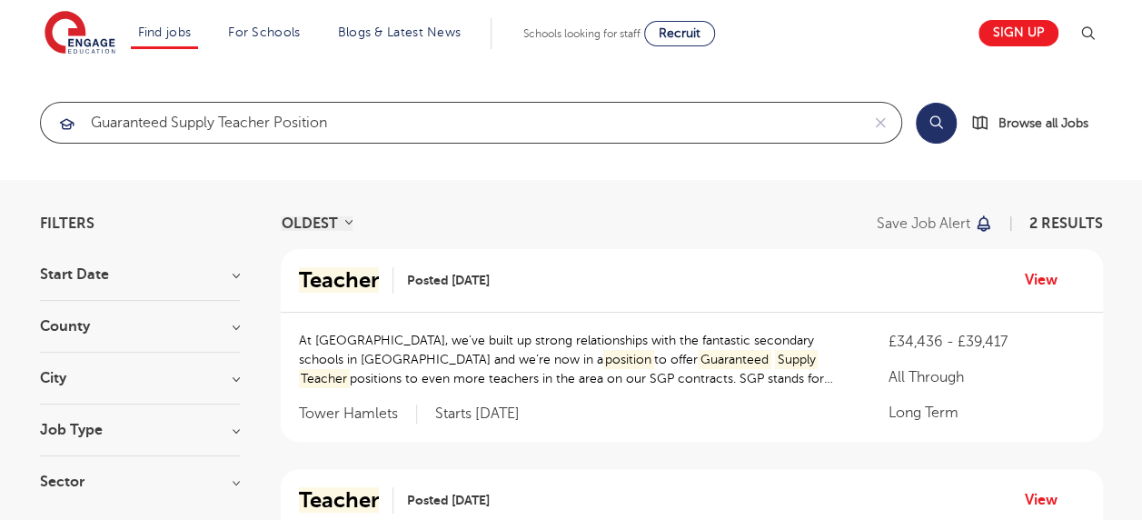
type input "Guaranteed Supply Teacher position"
click button "Submit" at bounding box center [0, 0] width 0 height 0
click at [339, 129] on input "Guaranteed Supply Teacher position" at bounding box center [450, 123] width 819 height 40
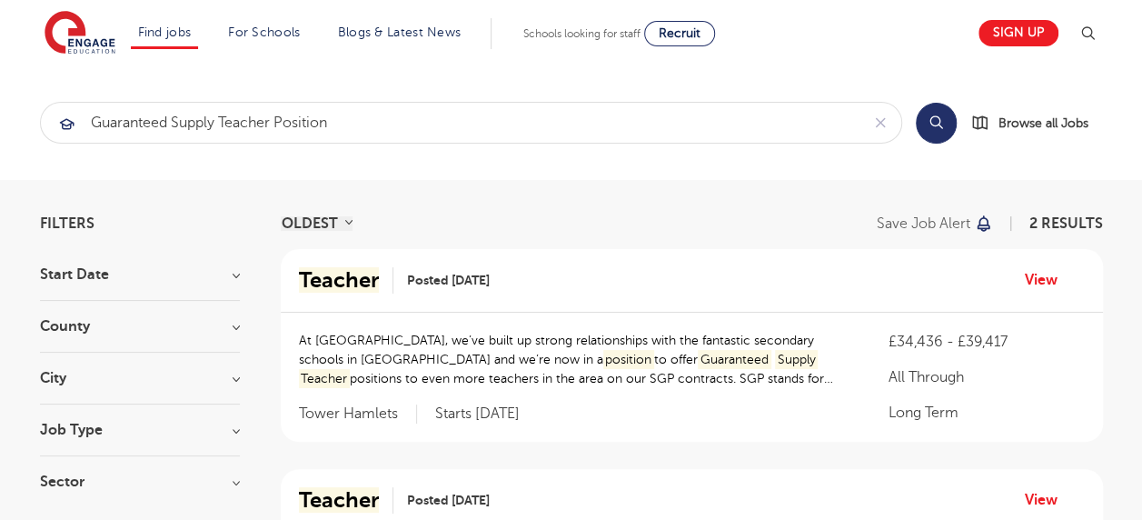
click at [937, 124] on button "Search" at bounding box center [936, 123] width 41 height 41
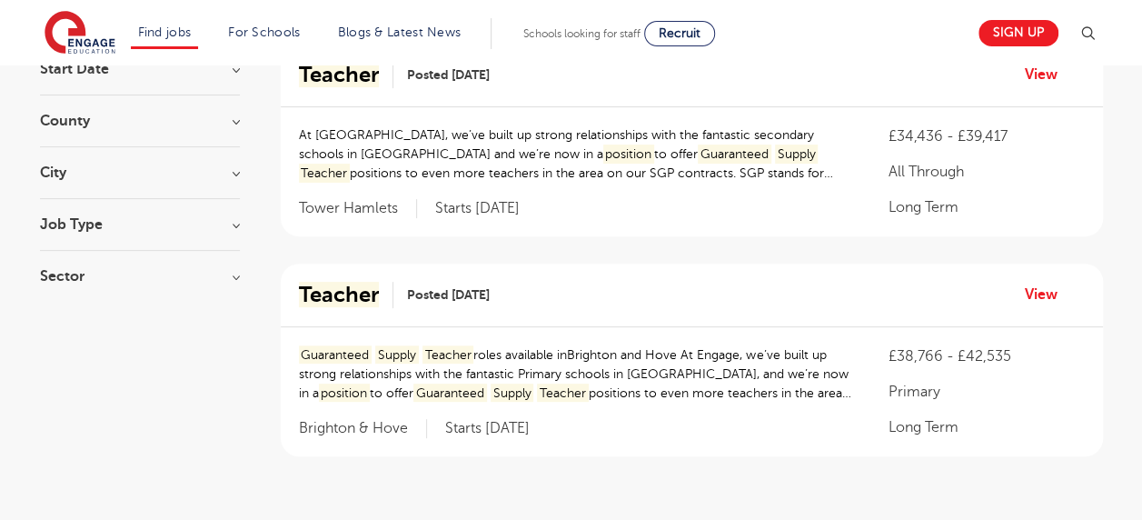
scroll to position [266, 0]
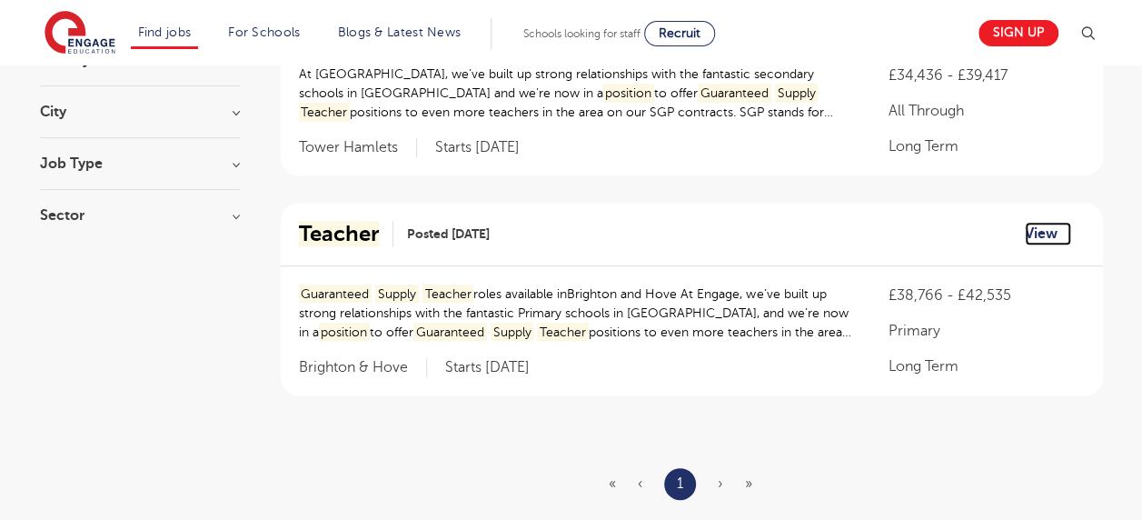
click at [1037, 228] on link "View" at bounding box center [1048, 234] width 46 height 24
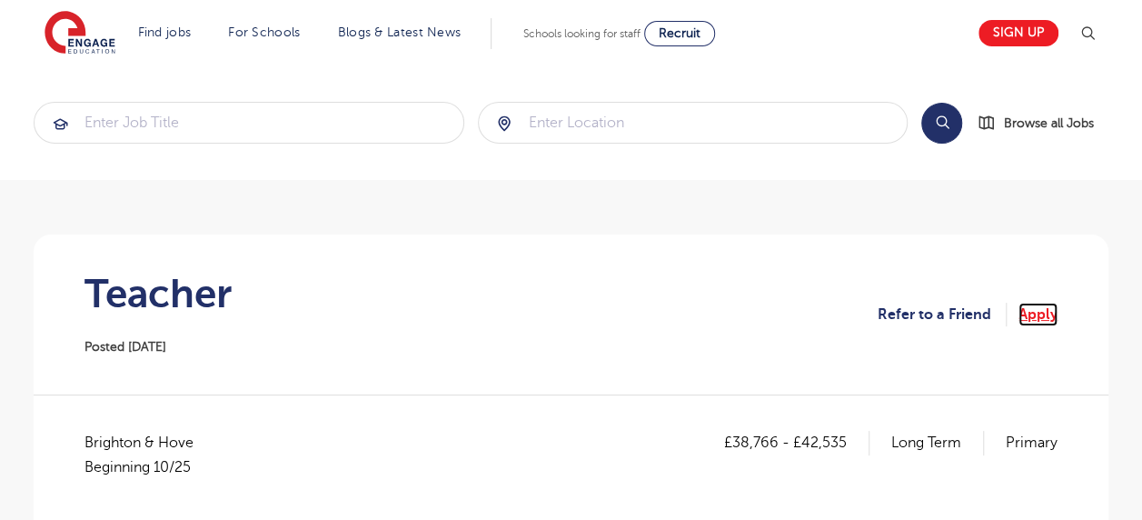
click at [1047, 310] on link "Apply" at bounding box center [1037, 315] width 39 height 24
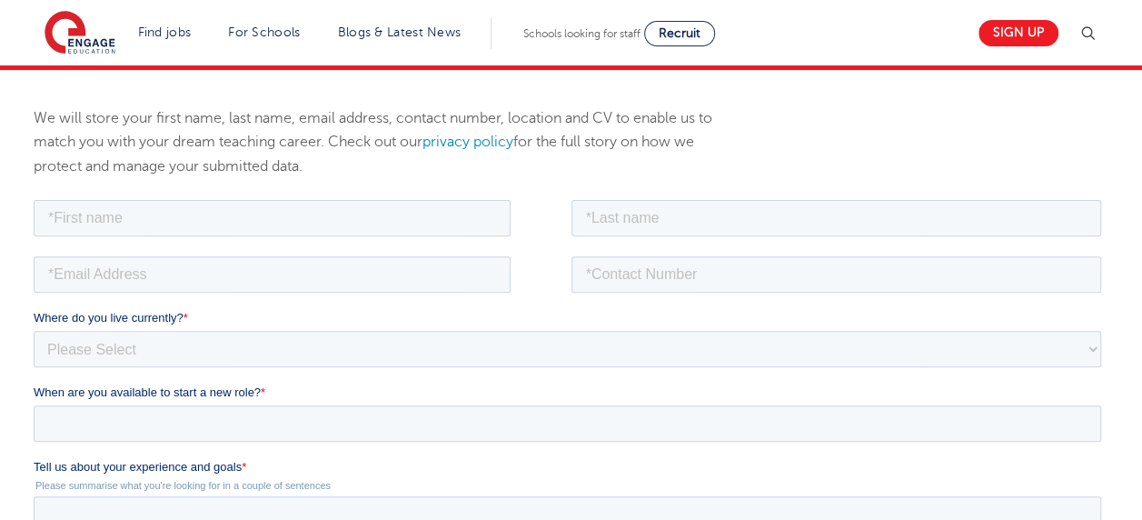
scroll to position [266, 0]
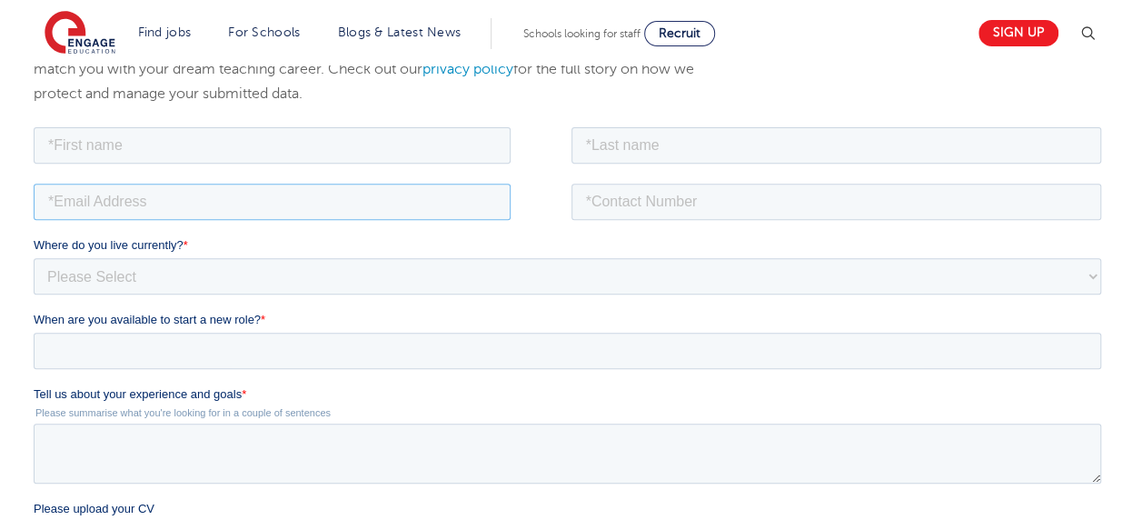
click at [327, 218] on input "email" at bounding box center [272, 201] width 477 height 36
click at [269, 136] on input "text" at bounding box center [272, 144] width 477 height 36
type input "Stella"
type input "Idialu"
type input "stellaidialu2025@gmail.com"
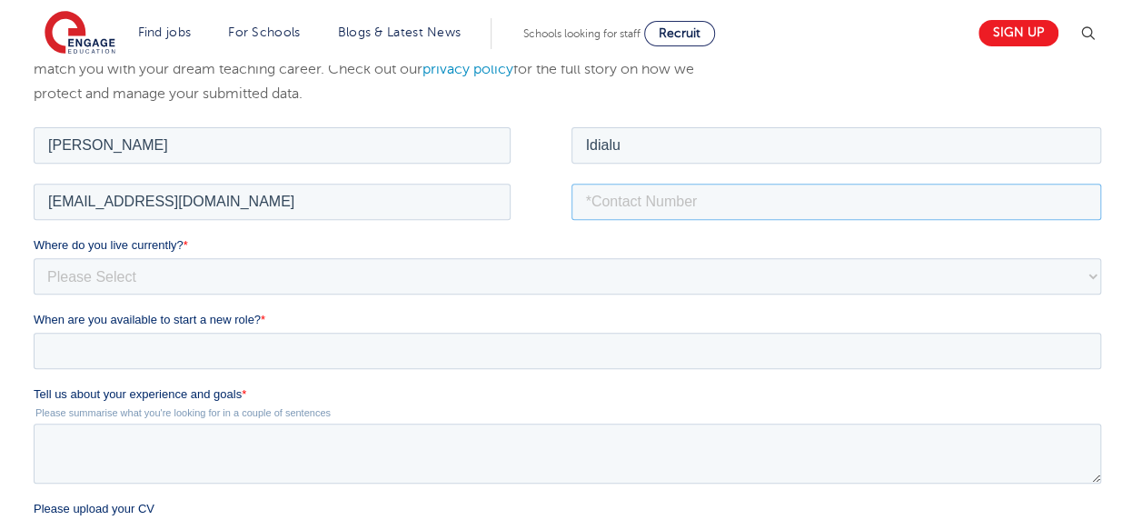
type input "+447450636221"
click at [142, 273] on select "Please Select UK Canada Ireland Australia New Zealand Europe USA South Africa J…" at bounding box center [567, 275] width 1067 height 36
select select "UK"
click at [34, 257] on select "Please Select UK Canada Ireland Australia New Zealand Europe USA South Africa J…" at bounding box center [567, 275] width 1067 height 36
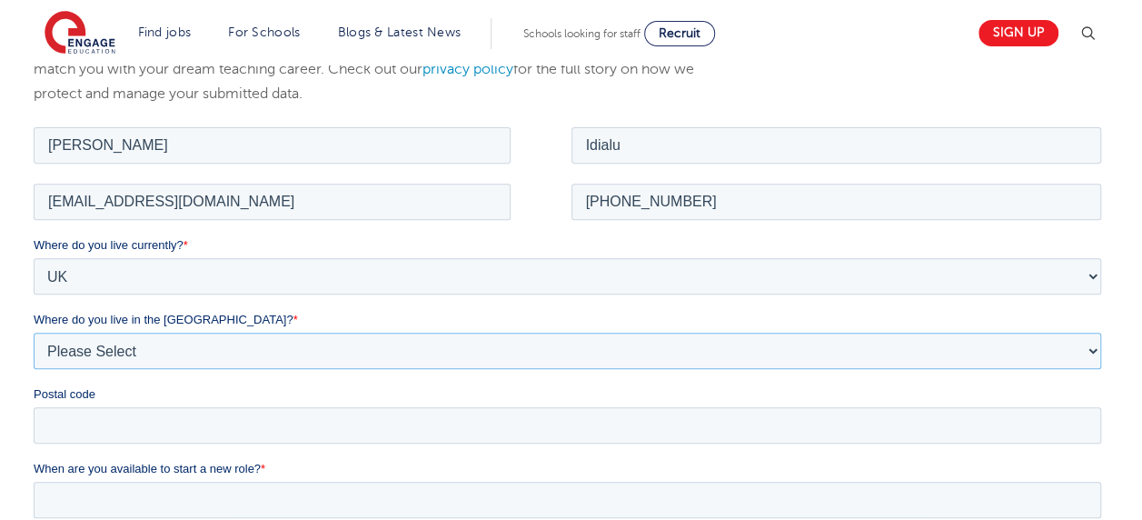
click at [113, 346] on select "Please Select Overseas Barnsley Bedfordshire Berkshire Bournemouth Bracknell Fo…" at bounding box center [567, 350] width 1067 height 36
select select "Bradford"
click at [34, 332] on select "Please Select Overseas Barnsley Bedfordshire Berkshire Bournemouth Bracknell Fo…" at bounding box center [567, 350] width 1067 height 36
click at [89, 426] on input "Postal code" at bounding box center [567, 424] width 1067 height 36
type input "BD7 1SA"
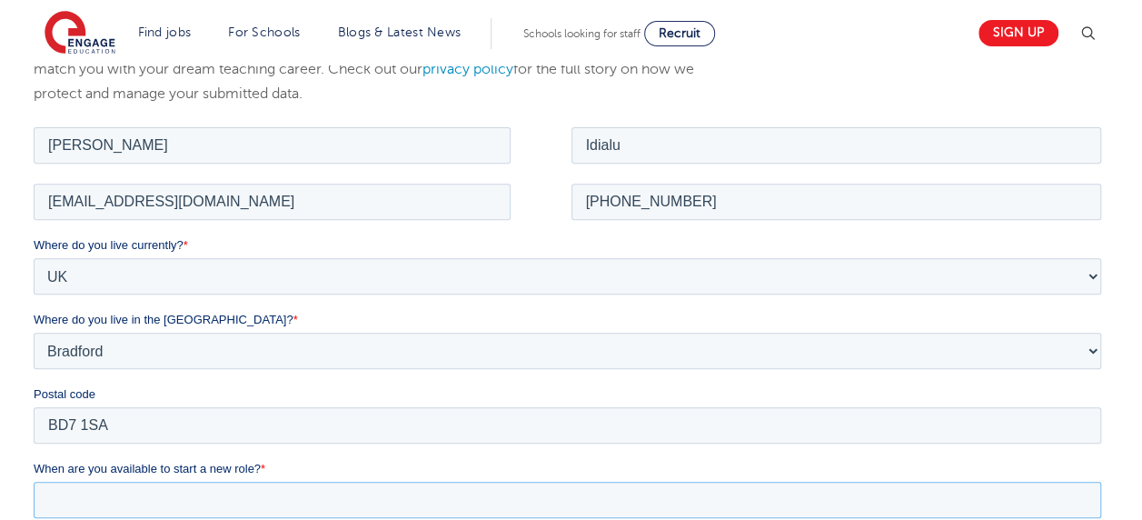
click at [253, 496] on input "When are you available to start a new role? *" at bounding box center [567, 499] width 1067 height 36
click at [216, 501] on input "When are you available to start a new role? *" at bounding box center [567, 499] width 1067 height 36
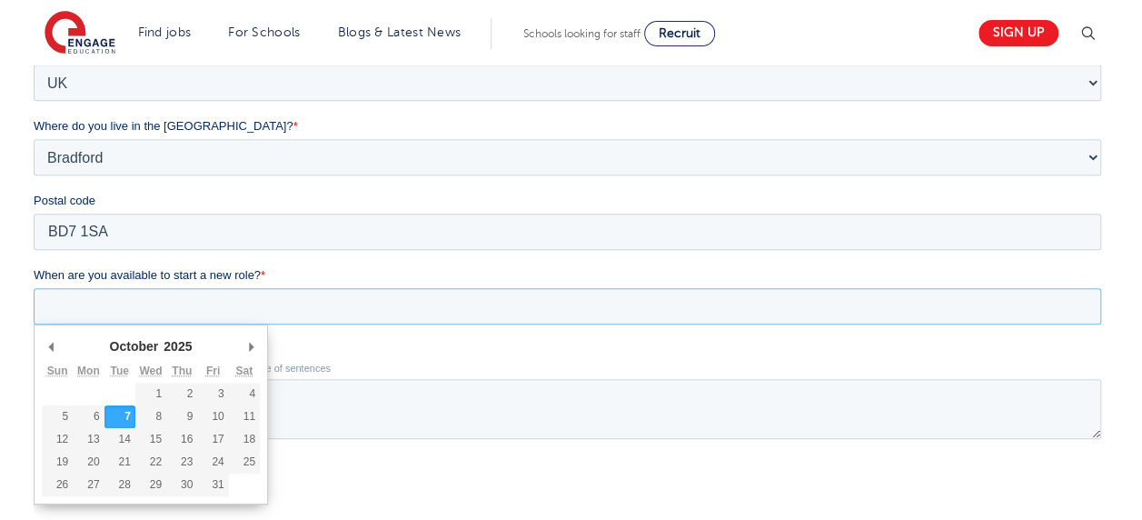
scroll to position [508, 0]
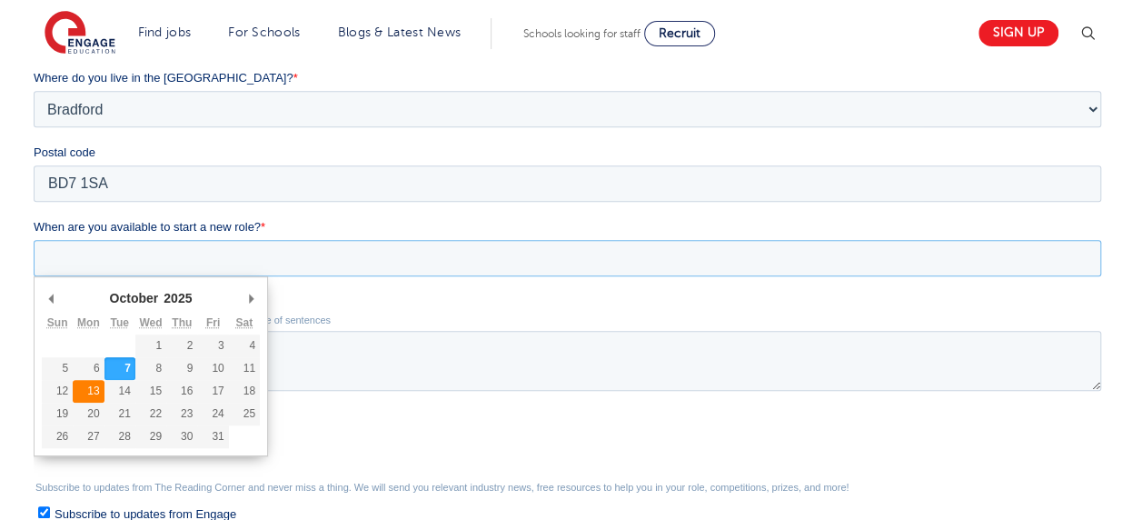
type div "2025-10-13"
type input "2025/10/13"
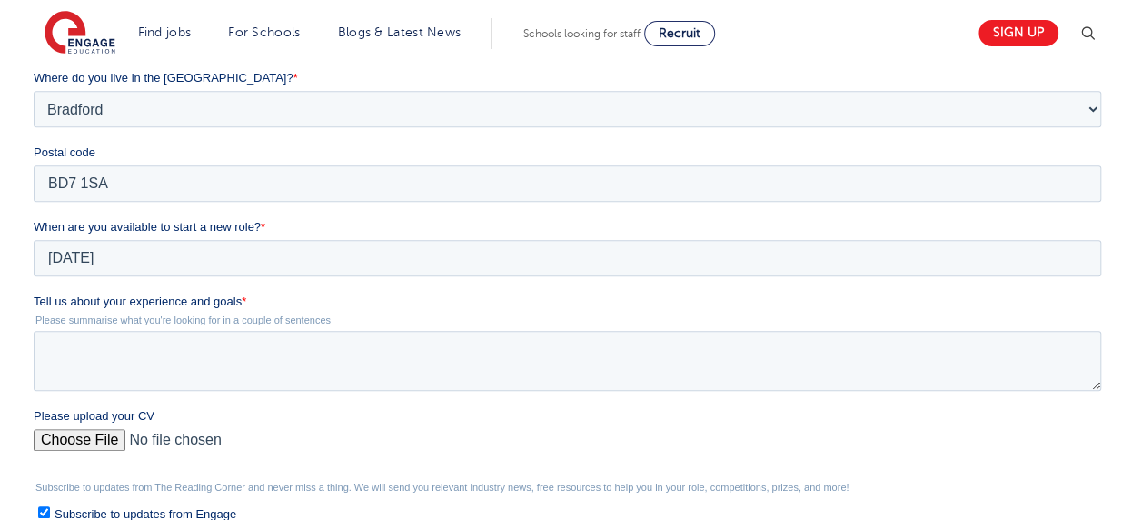
drag, startPoint x: 66, startPoint y: 178, endPoint x: 125, endPoint y: 312, distance: 146.0
drag, startPoint x: 66, startPoint y: 174, endPoint x: 220, endPoint y: 333, distance: 220.4
drag, startPoint x: 65, startPoint y: 174, endPoint x: 213, endPoint y: 330, distance: 215.3
drag, startPoint x: 59, startPoint y: 171, endPoint x: 202, endPoint y: 306, distance: 196.6
drag, startPoint x: 63, startPoint y: 168, endPoint x: 294, endPoint y: 314, distance: 274.0
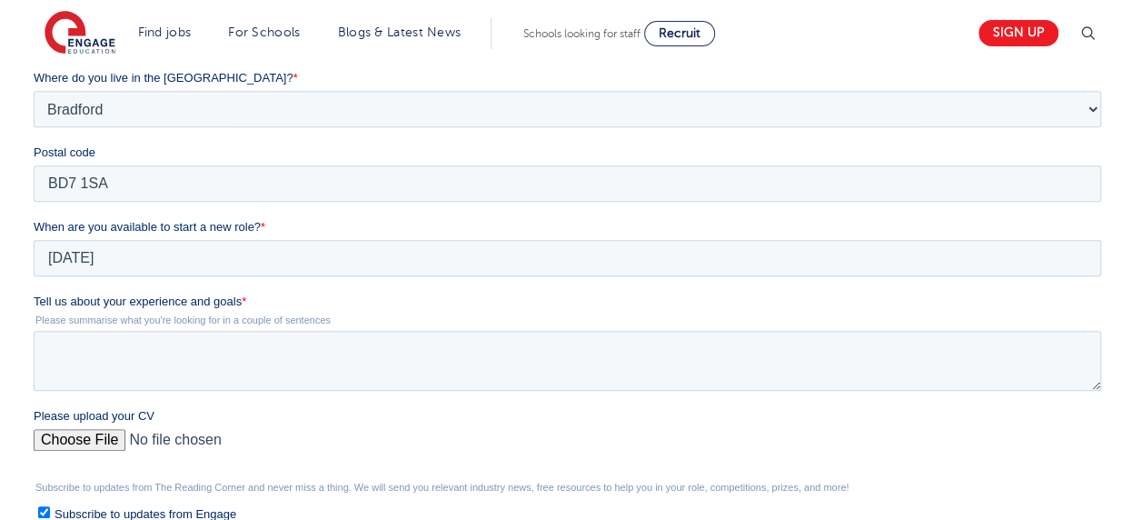
drag, startPoint x: 56, startPoint y: 167, endPoint x: 338, endPoint y: 331, distance: 325.7
drag, startPoint x: 66, startPoint y: 164, endPoint x: 229, endPoint y: 275, distance: 196.8
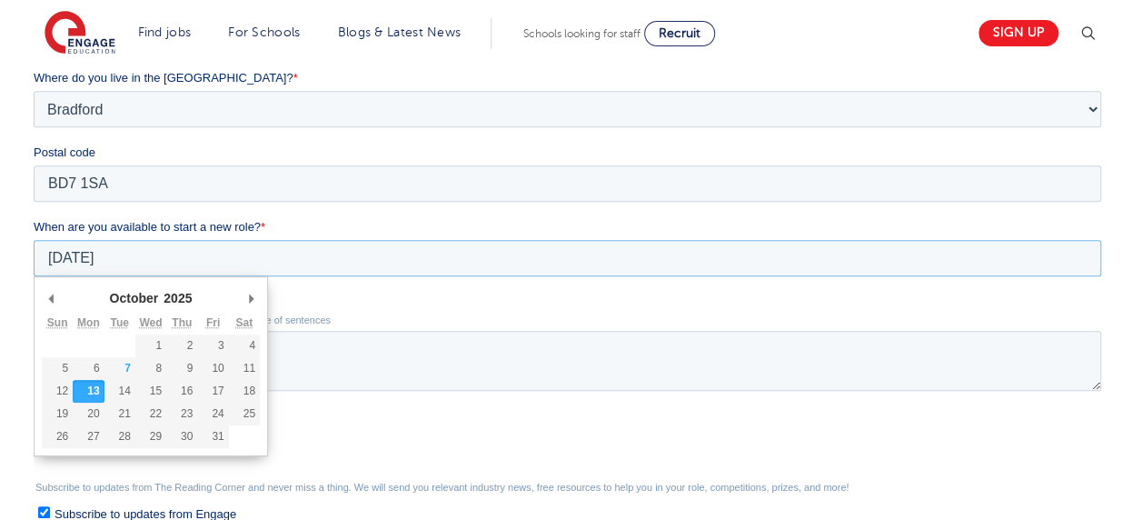
drag, startPoint x: 229, startPoint y: 275, endPoint x: 276, endPoint y: 335, distance: 76.3
click at [276, 335] on form "Job Position Job Sector Job ID Job Number Job Owner Stella Idialu stellaidialu2…" at bounding box center [571, 286] width 1075 height 808
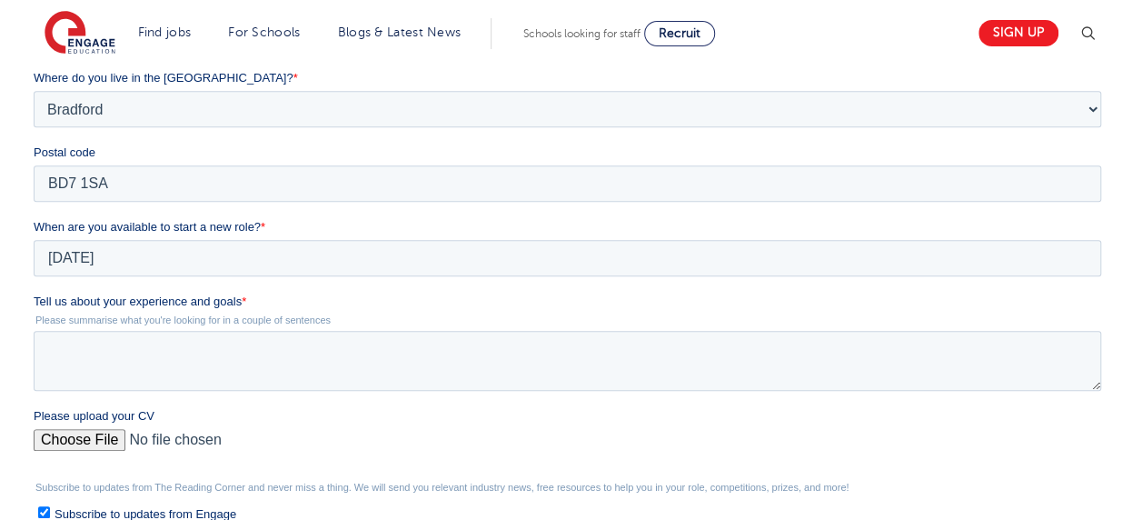
drag, startPoint x: 40, startPoint y: 280, endPoint x: 331, endPoint y: 262, distance: 291.3
click at [331, 262] on fieldset "When are you available to start a new role? * 2025/10/13 October January Februa…" at bounding box center [571, 255] width 1075 height 74
click at [215, 355] on textarea "Tell us about your experience and goals *" at bounding box center [567, 361] width 1067 height 60
paste textarea "I am a dedicated SEND Teaching Assistant with experience supporting pupils with…"
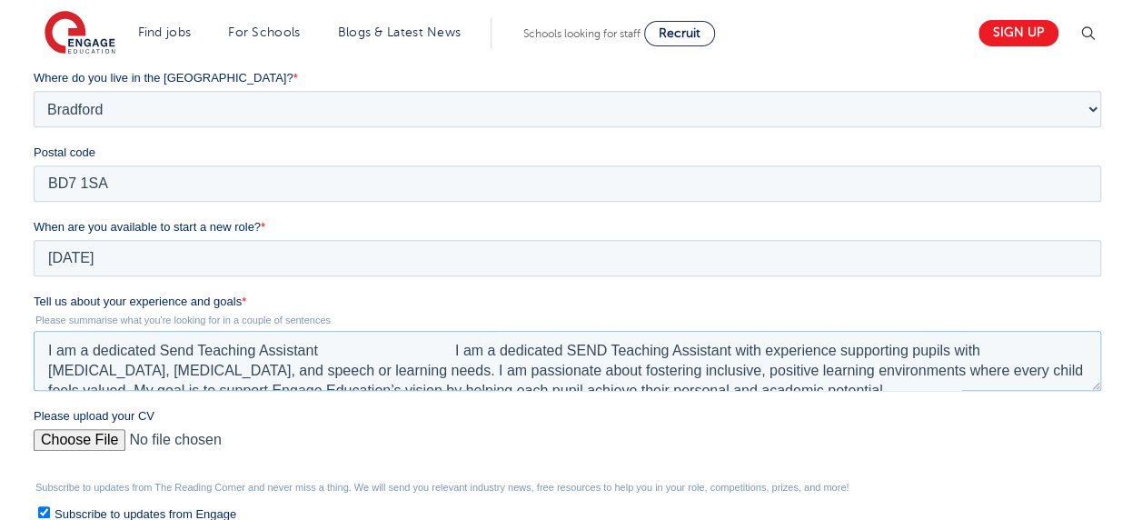
scroll to position [9, 0]
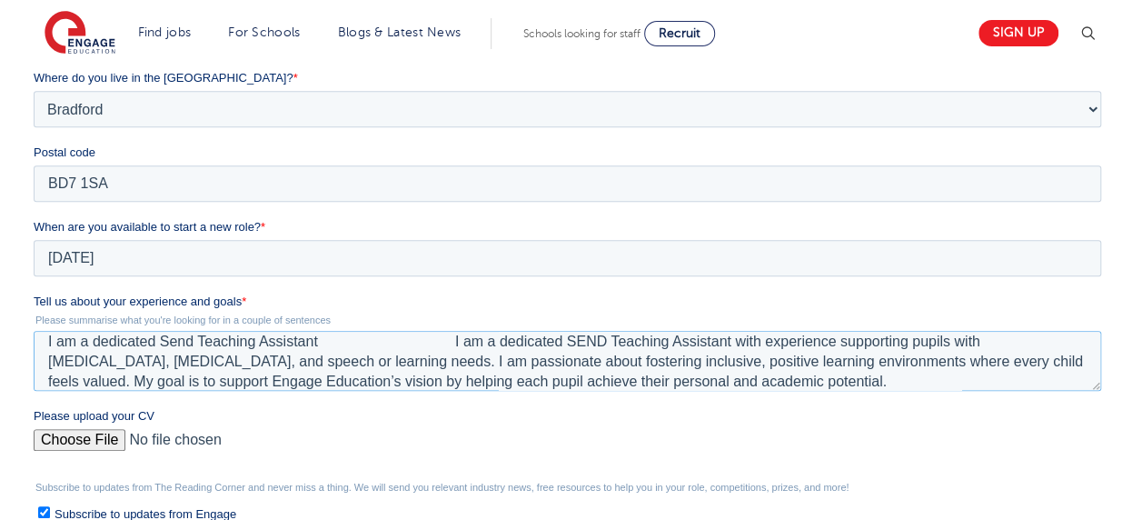
click at [317, 341] on textarea "I am a dedicated Send Teaching Assistant I am a dedicated SEND Teaching Assista…" at bounding box center [567, 361] width 1067 height 60
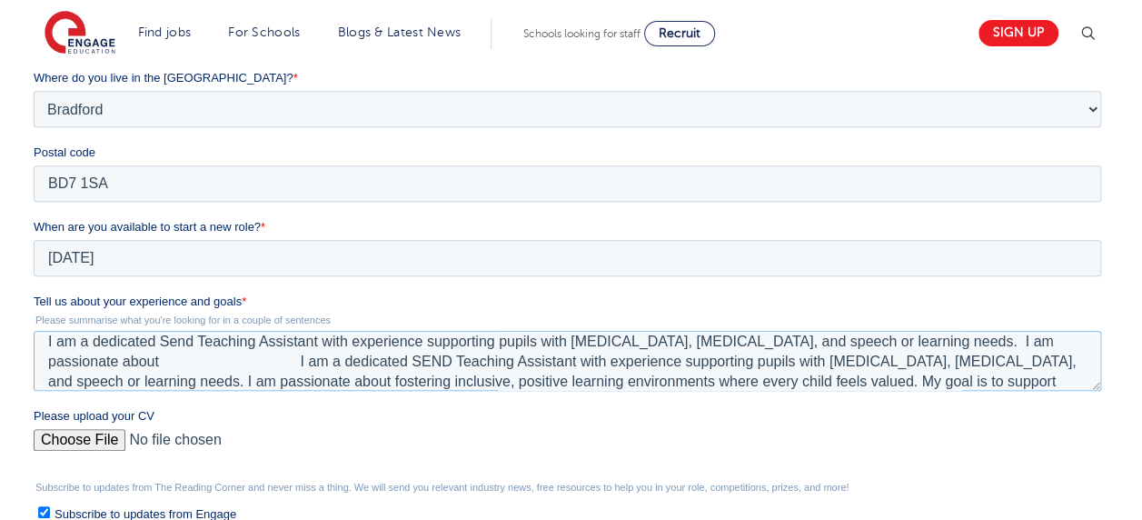
click at [42, 368] on textarea "I am a dedicated Send Teaching Assistant with experience supporting pupils with…" at bounding box center [567, 361] width 1067 height 60
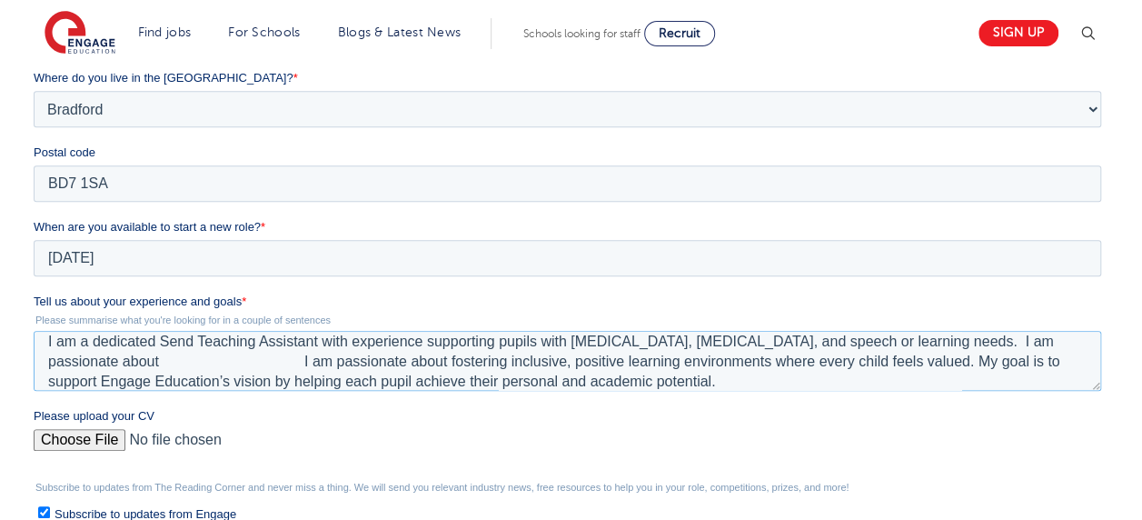
click at [1021, 342] on textarea "I am a dedicated Send Teaching Assistant with experience supporting pupils with…" at bounding box center [567, 361] width 1067 height 60
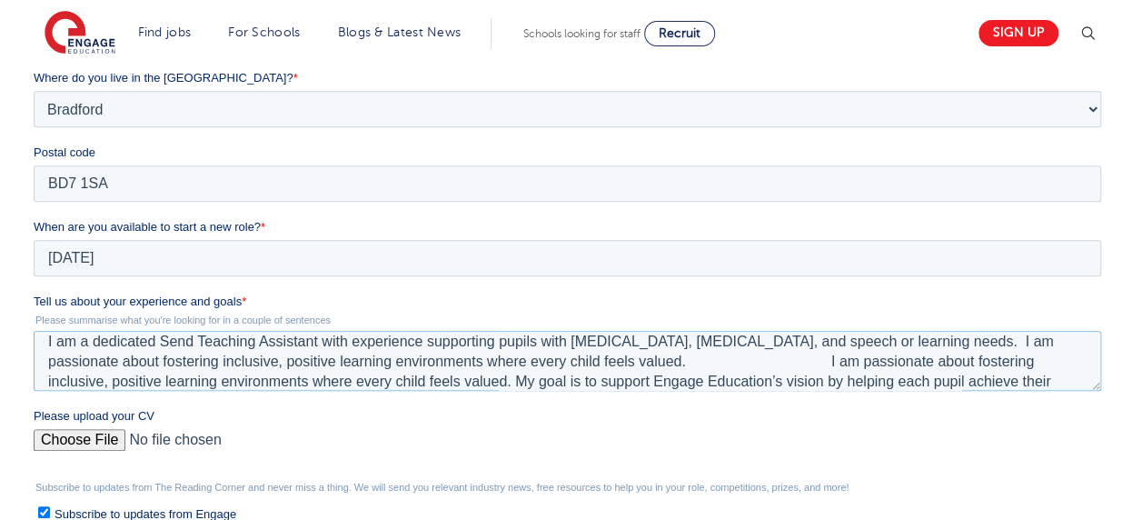
click at [593, 362] on textarea "I am a dedicated Send Teaching Assistant with experience supporting pupils with…" at bounding box center [567, 361] width 1067 height 60
click at [577, 362] on textarea "I am a dedicated Send Teaching Assistant with experience supporting pupils with…" at bounding box center [567, 361] width 1067 height 60
click at [567, 373] on textarea "I am a dedicated Send Teaching Assistant with experience supporting pupils with…" at bounding box center [567, 361] width 1067 height 60
click at [578, 366] on textarea "I am a dedicated Send Teaching Assistant with experience supporting pupils with…" at bounding box center [567, 361] width 1067 height 60
click at [595, 368] on textarea "I am a dedicated Send Teaching Assistant with experience supporting pupils with…" at bounding box center [567, 361] width 1067 height 60
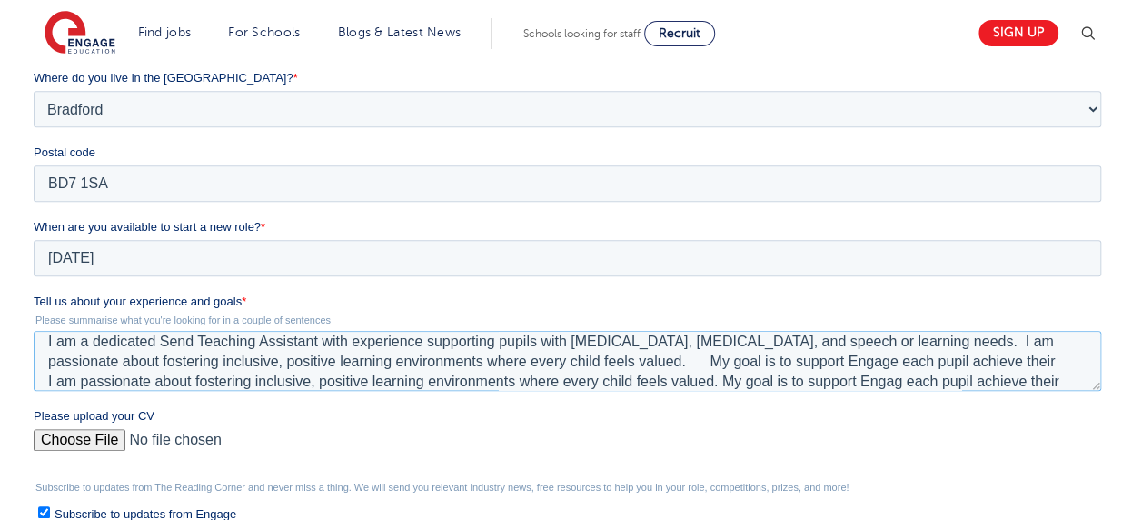
click at [45, 382] on textarea "I am a dedicated Send Teaching Assistant with experience supporting pupils with…" at bounding box center [567, 361] width 1067 height 60
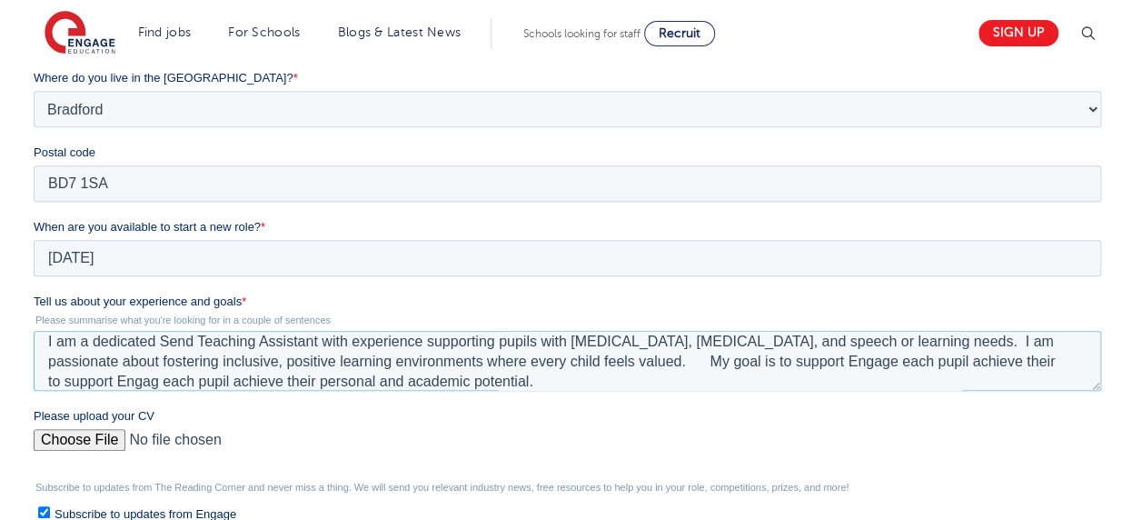
click at [942, 356] on textarea "I am a dedicated Send Teaching Assistant with experience supporting pupils with…" at bounding box center [567, 361] width 1067 height 60
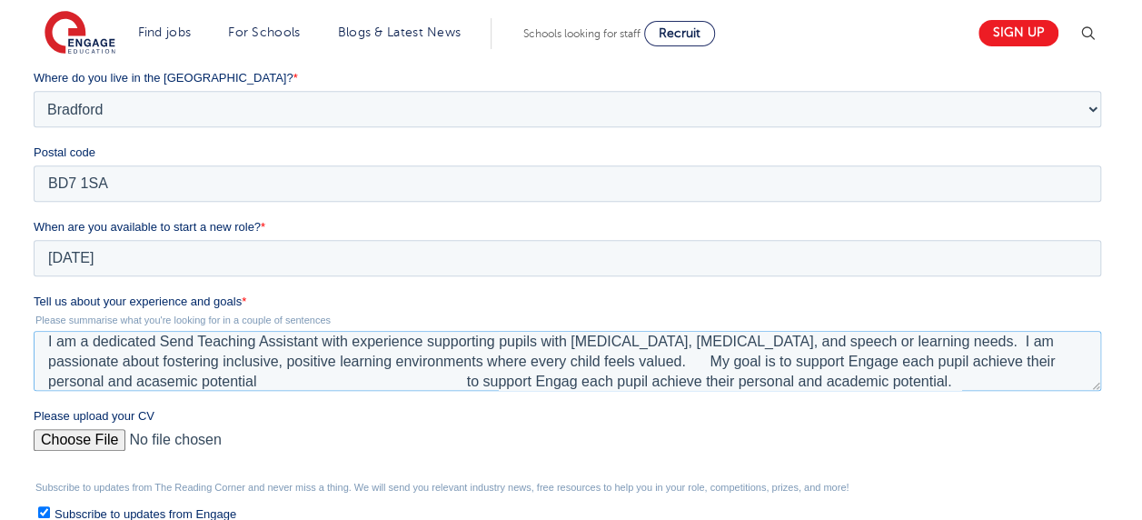
click at [368, 382] on textarea "I am a dedicated Send Teaching Assistant with experience supporting pupils with…" at bounding box center [567, 361] width 1067 height 60
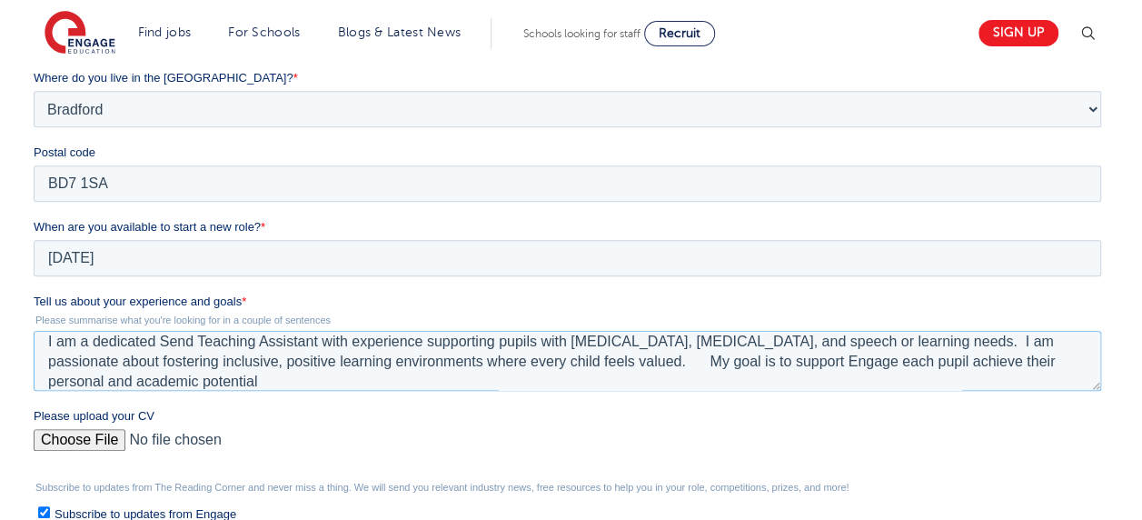
click at [583, 360] on textarea "I am a dedicated Send Teaching Assistant with experience supporting pupils with…" at bounding box center [567, 361] width 1067 height 60
click at [177, 380] on textarea "I am a dedicated Send Teaching Assistant with experience supporting pupils with…" at bounding box center [567, 361] width 1067 height 60
paste textarea "I am a dedicated SEND Teaching Assistant with experience supporting pupils with…"
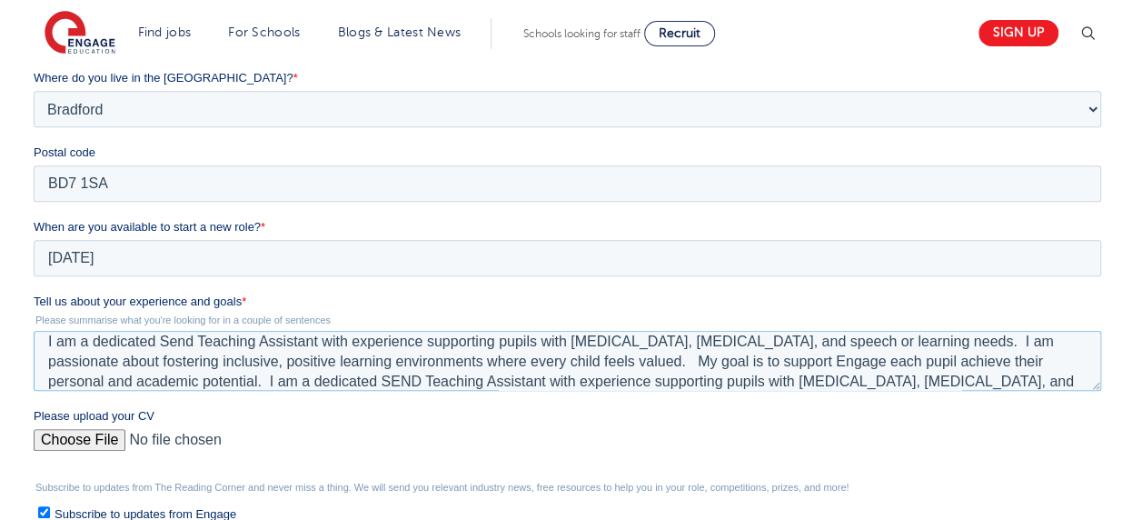
scroll to position [49, 0]
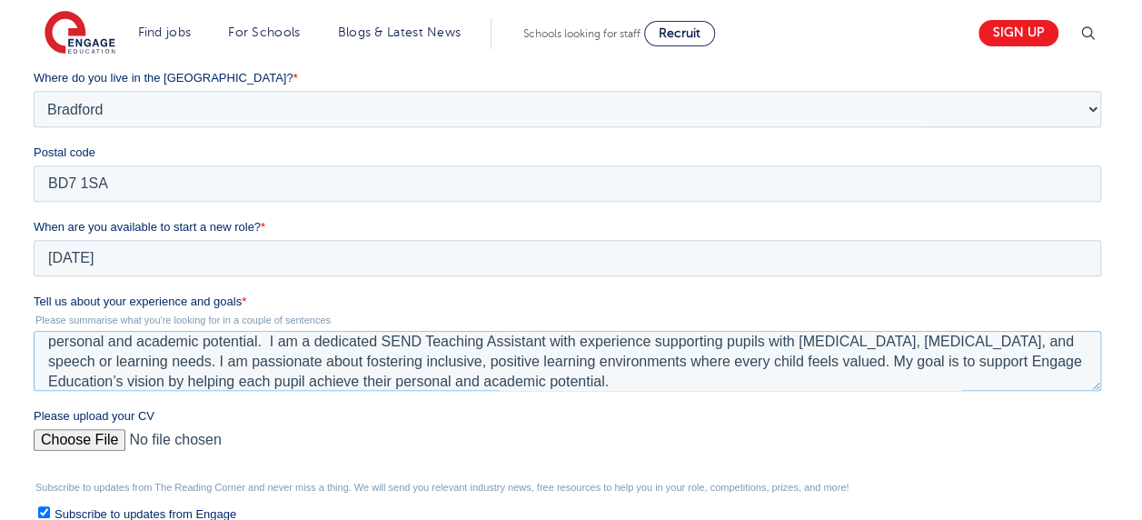
click at [687, 362] on textarea "I am a dedicated Send Teaching Assistant with experience supporting pupils with…" at bounding box center [567, 361] width 1067 height 60
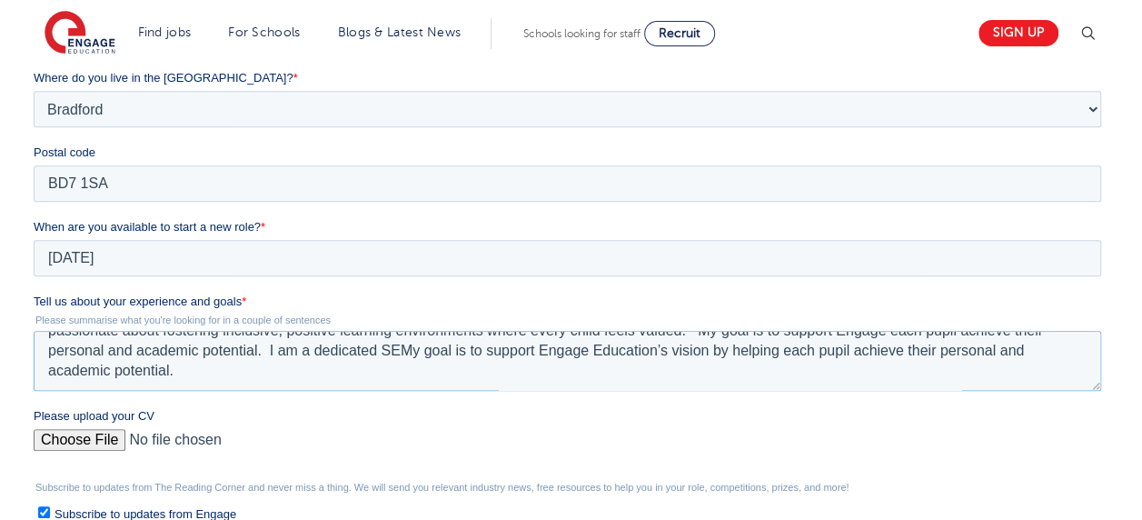
scroll to position [20, 0]
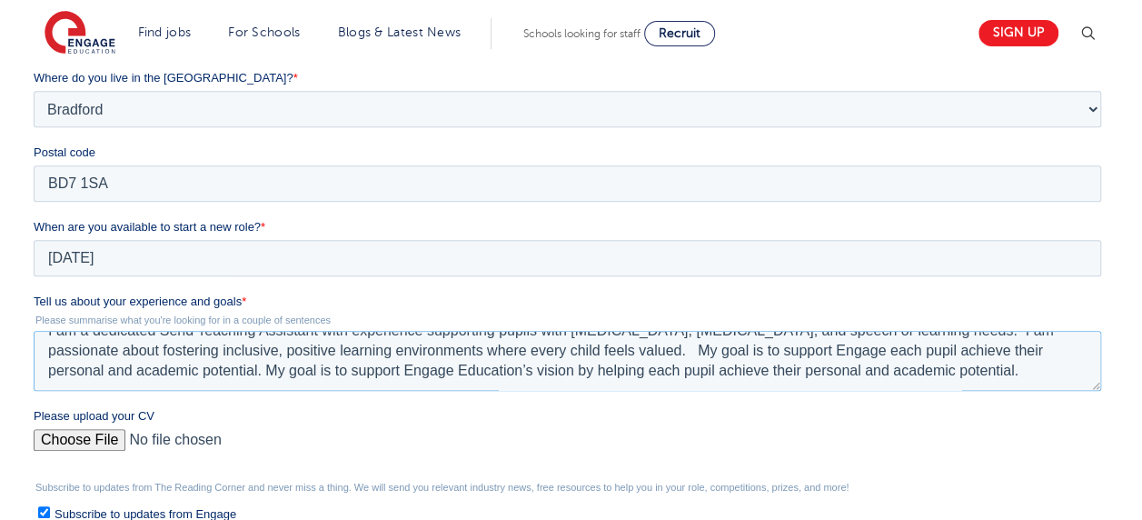
click at [775, 351] on textarea "I am a dedicated Send Teaching Assistant with experience supporting pupils with…" at bounding box center [567, 361] width 1067 height 60
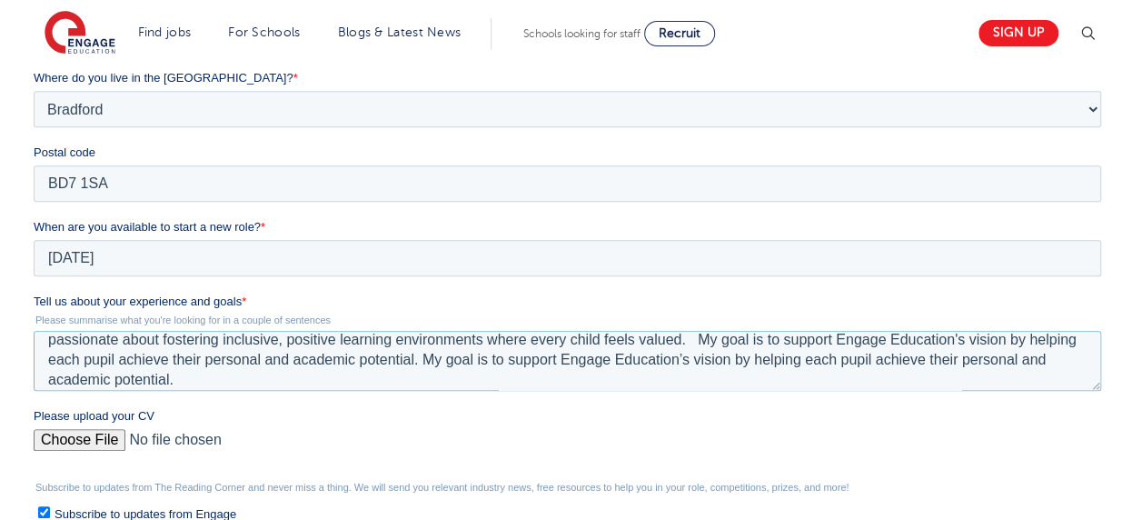
click at [646, 380] on textarea "I am a dedicated Send Teaching Assistant with experience supporting pupils with…" at bounding box center [567, 361] width 1067 height 60
click at [111, 381] on textarea "I am a dedicated Send Teaching Assistant with experience supporting pupils with…" at bounding box center [567, 361] width 1067 height 60
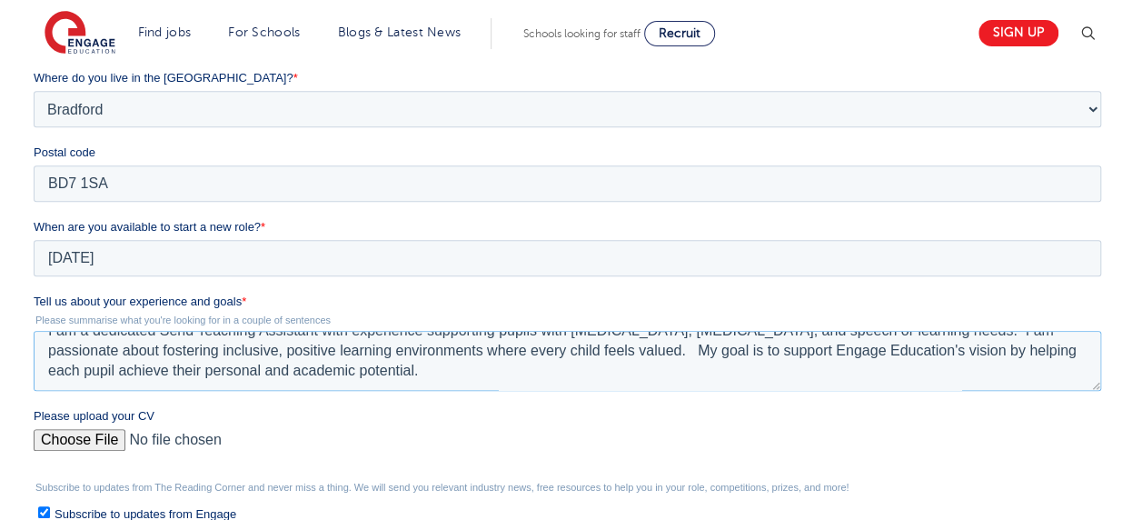
type textarea "I am a dedicated Send Teaching Assistant with experience supporting pupils with…"
click at [77, 437] on input "Please upload your CV" at bounding box center [567, 447] width 1067 height 36
click at [55, 441] on input "Please upload your CV" at bounding box center [567, 447] width 1067 height 36
click at [100, 417] on span "Please upload your CV" at bounding box center [94, 416] width 121 height 14
click at [100, 429] on input "Please upload your CV" at bounding box center [567, 447] width 1067 height 36
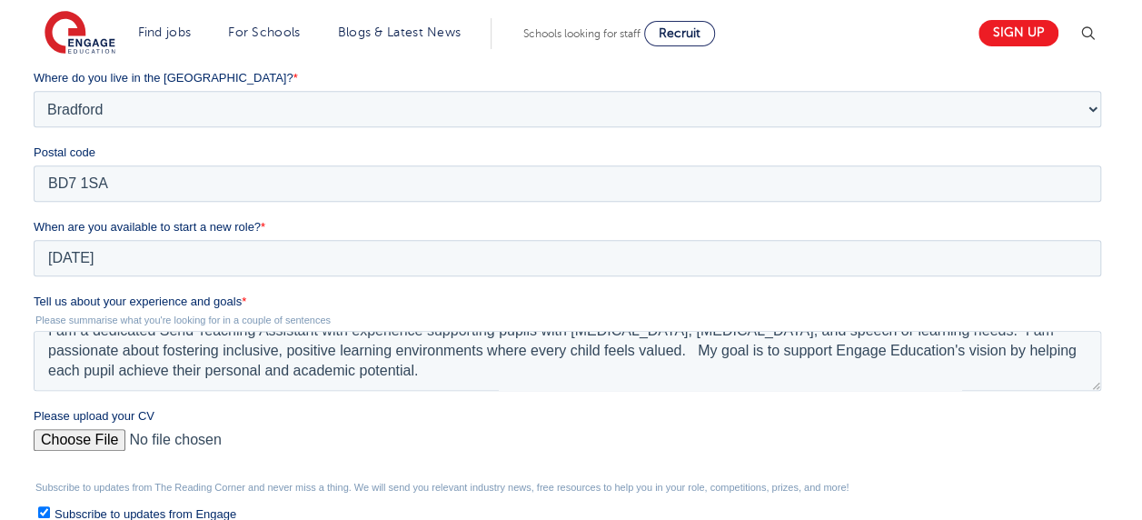
type input "C:\fakepath\CV FOR STELLA IDIALU GUARANTEED SUPPLY TEACHER POSITION AT BRIGHTON…"
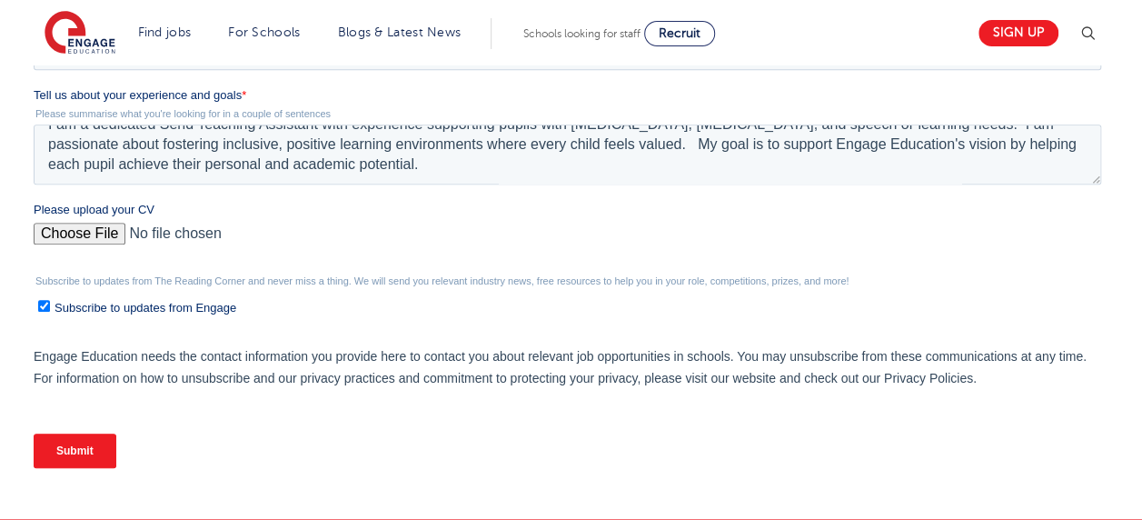
scroll to position [786, 0]
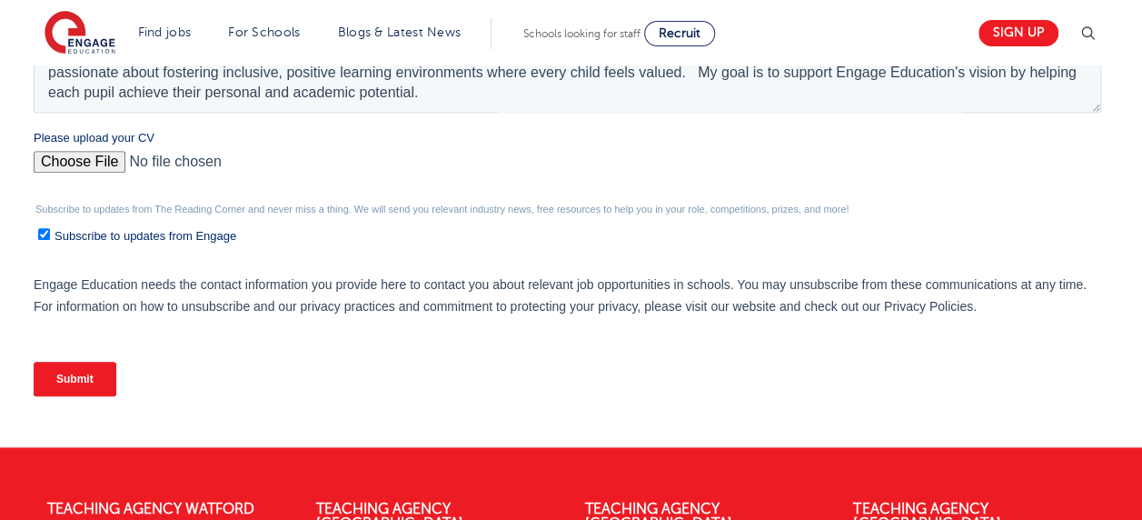
click at [53, 379] on input "Submit" at bounding box center [75, 379] width 83 height 35
